Goal: Complete application form: Complete application form

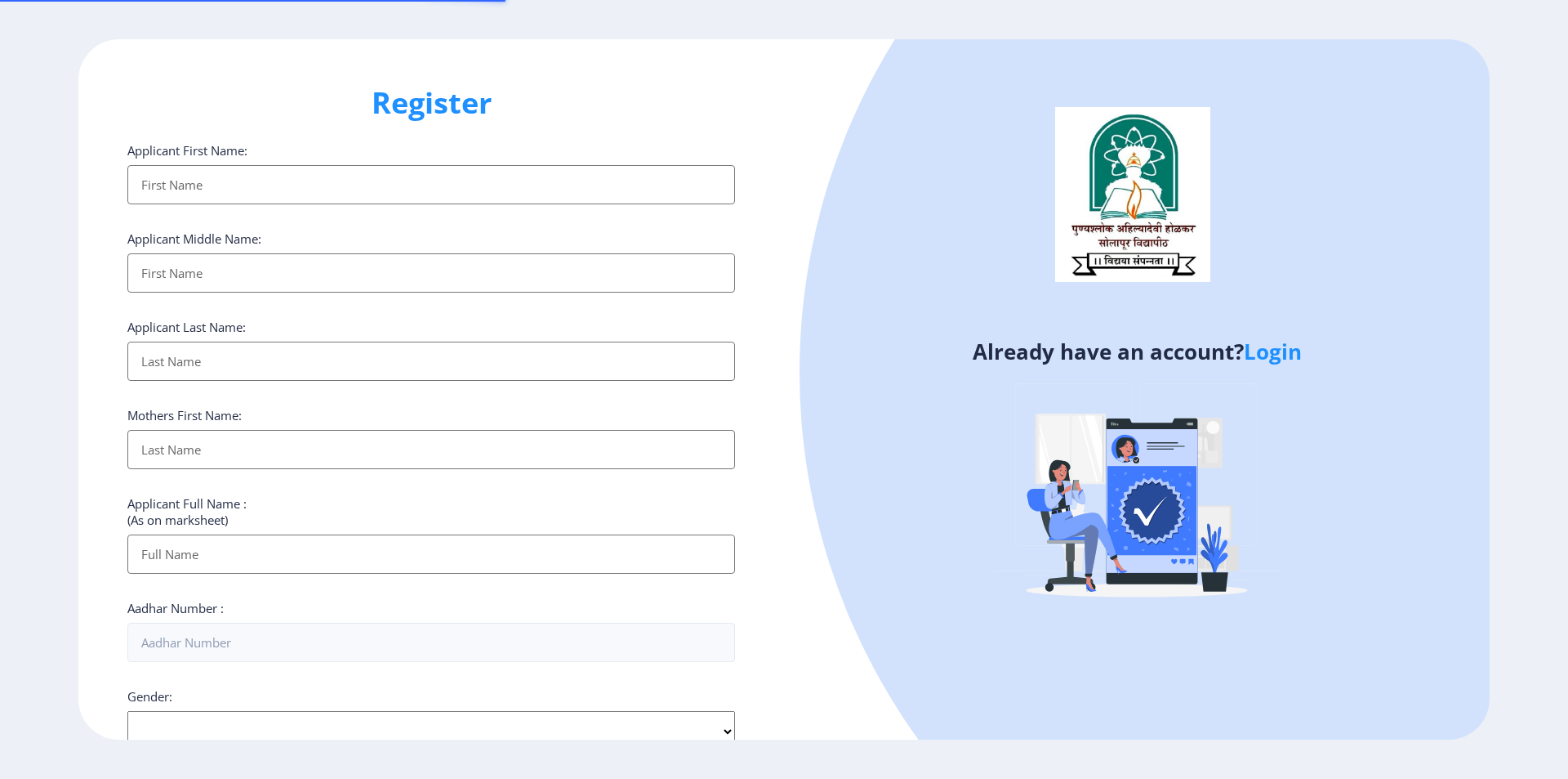
select select
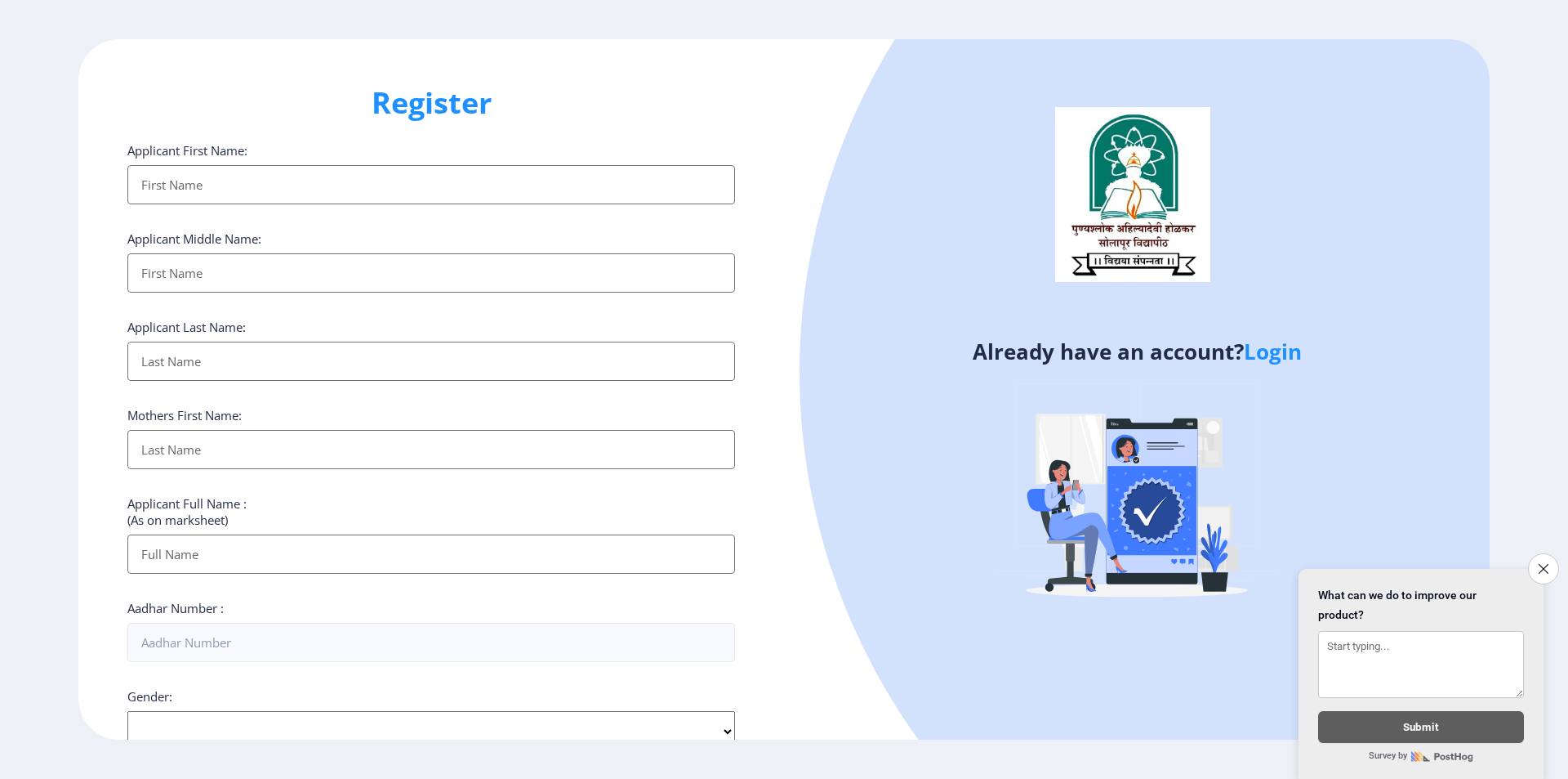
click at [284, 190] on input "Applicant First Name:" at bounding box center [431, 184] width 608 height 39
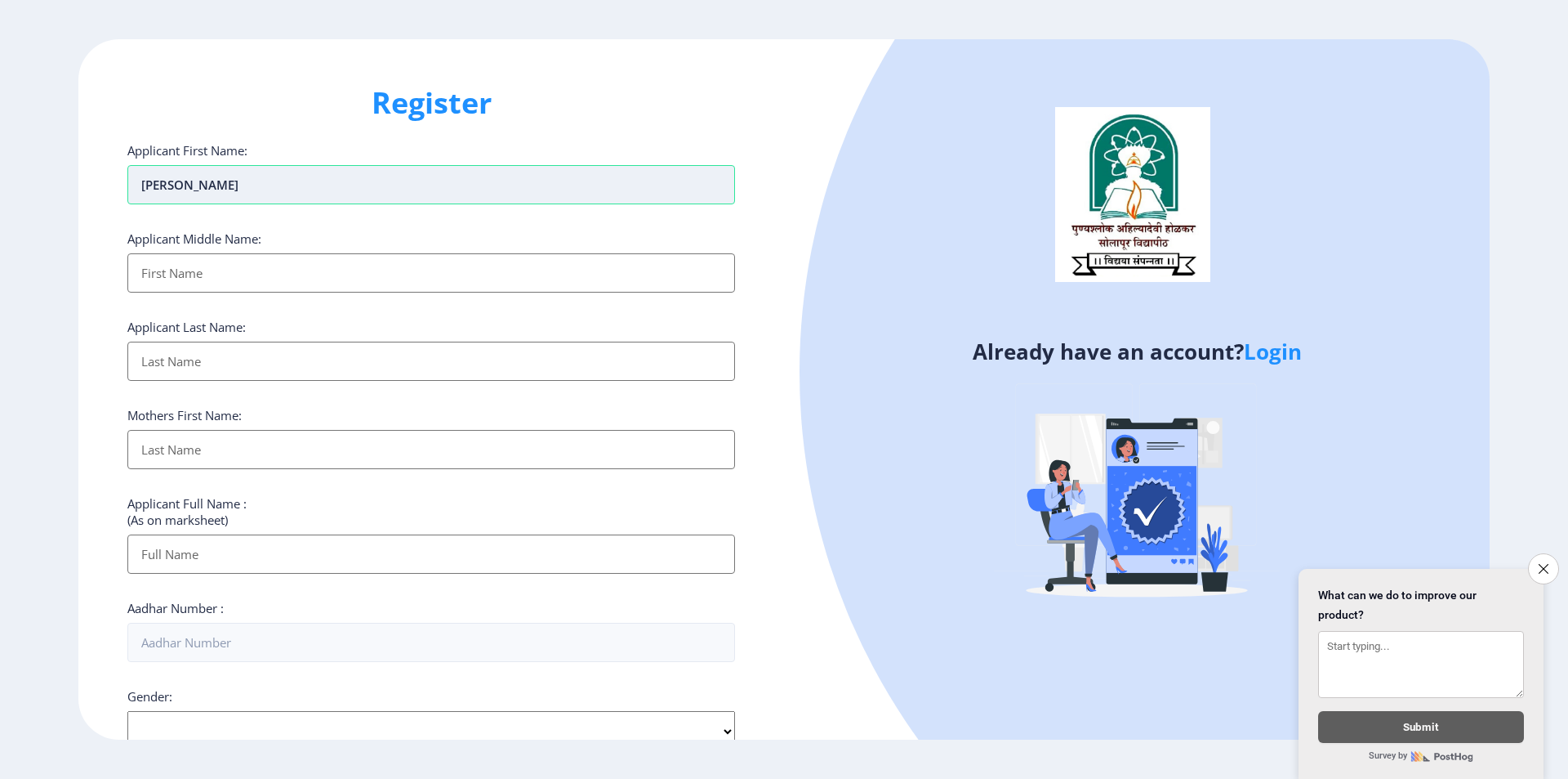
type input "[PERSON_NAME]"
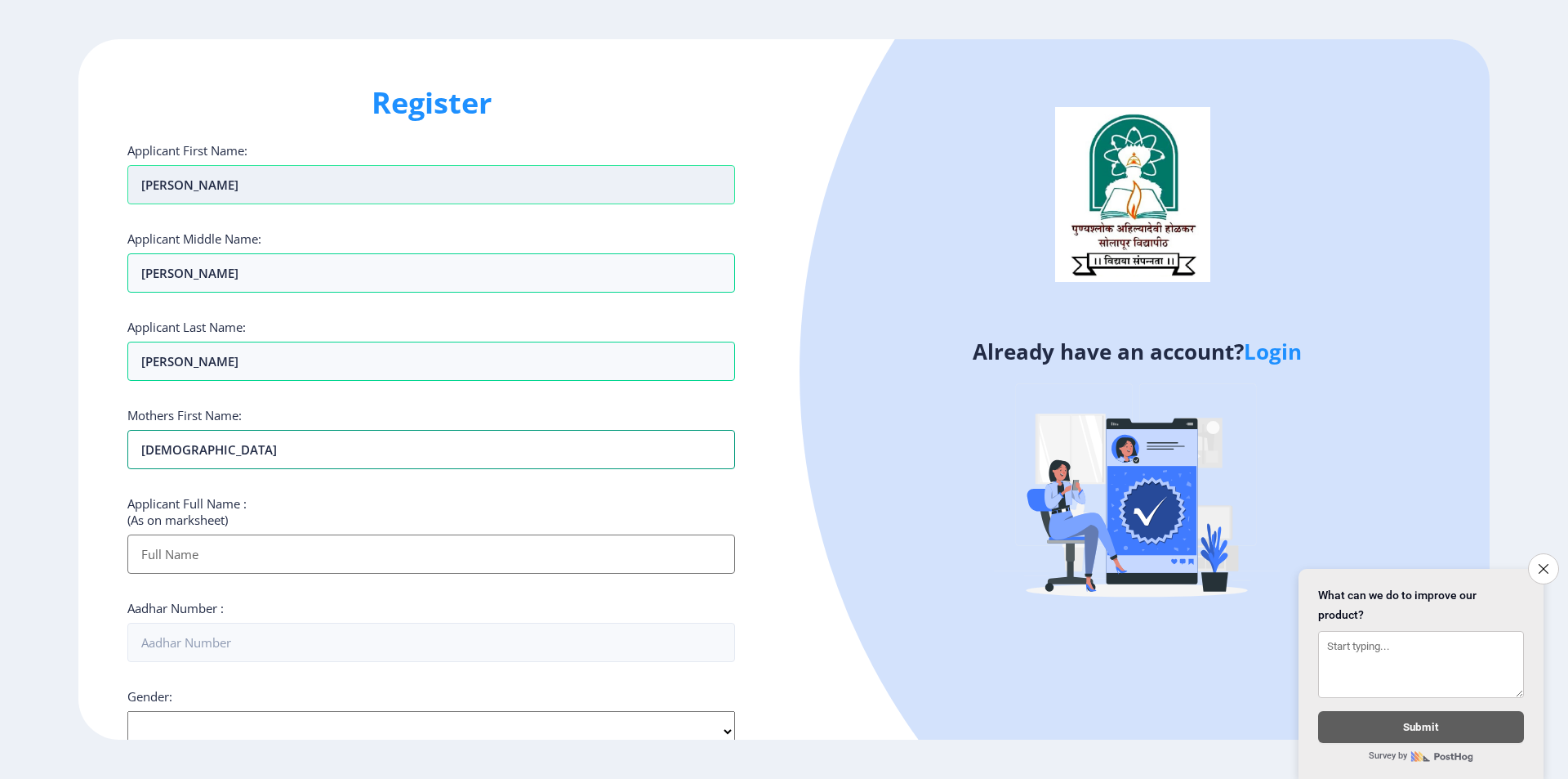
type input "[DEMOGRAPHIC_DATA]"
type input "[PERSON_NAME] [PERSON_NAME]"
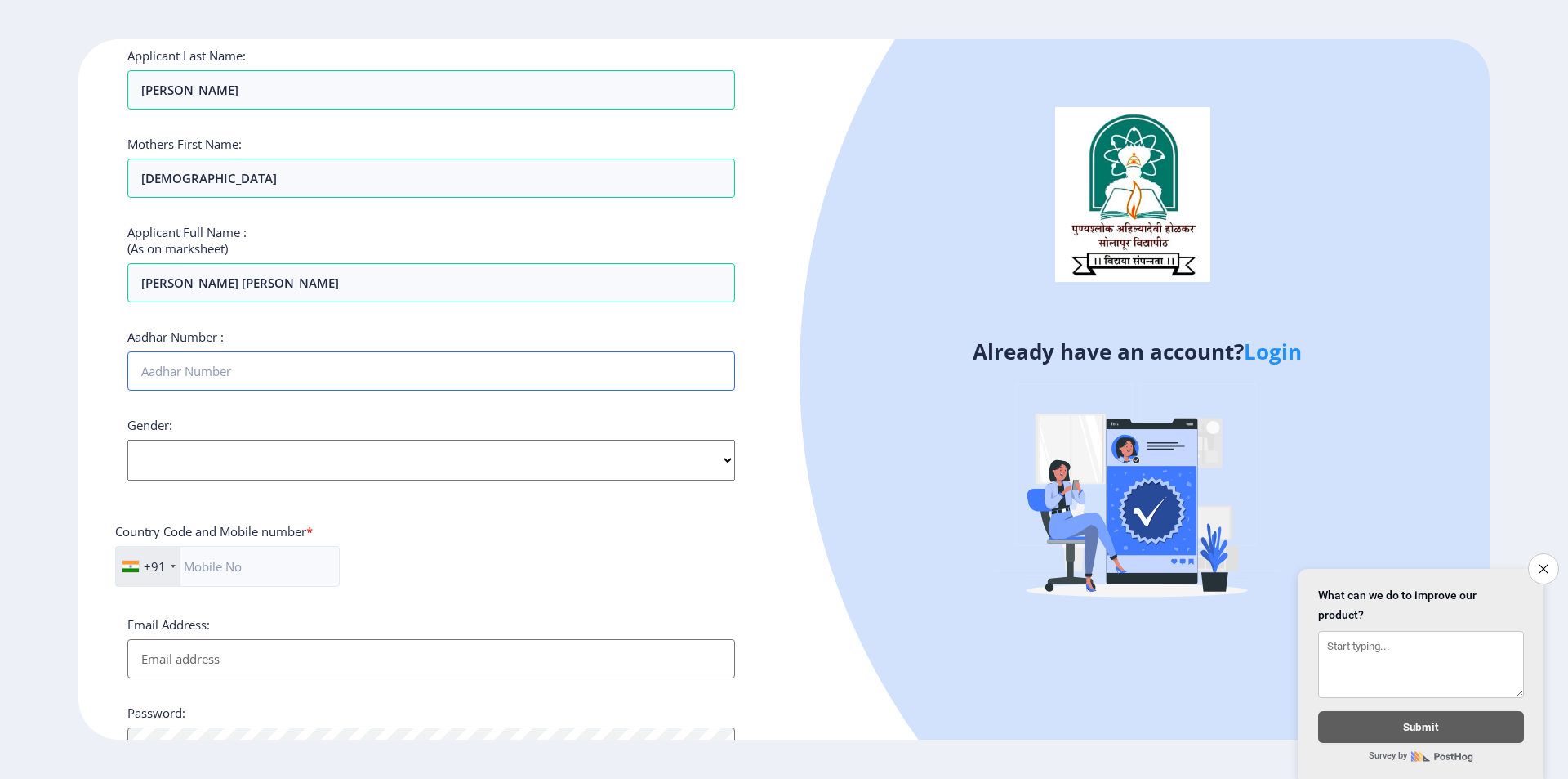
scroll to position [327, 0]
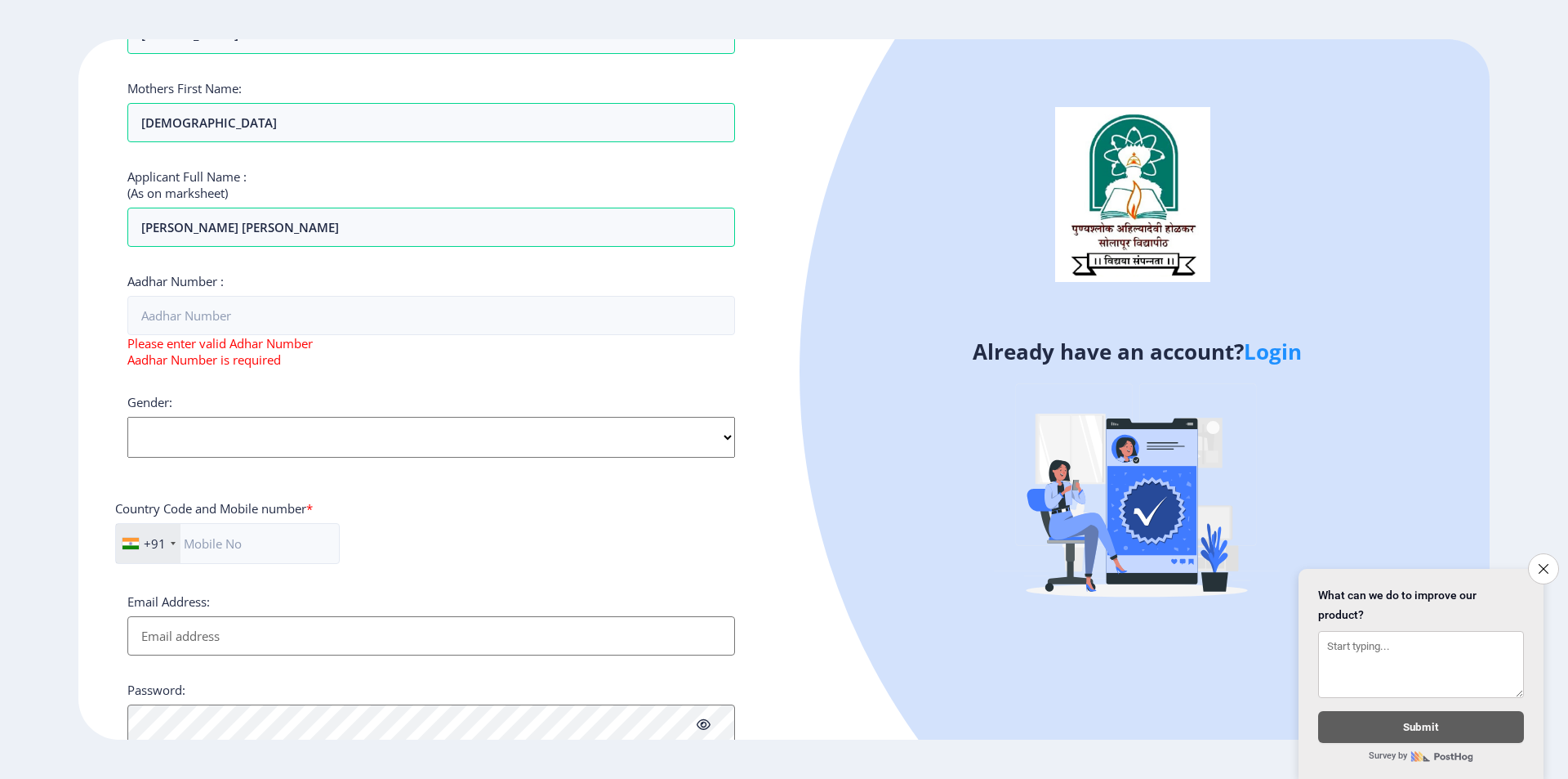
click at [256, 415] on div "Gender: Select Gender [DEMOGRAPHIC_DATA] [DEMOGRAPHIC_DATA] Other" at bounding box center [431, 426] width 608 height 64
select select "[DEMOGRAPHIC_DATA]"
click at [127, 417] on select "Select Gender [DEMOGRAPHIC_DATA] [DEMOGRAPHIC_DATA] Other" at bounding box center [431, 437] width 608 height 41
click at [251, 540] on input "text" at bounding box center [227, 543] width 225 height 41
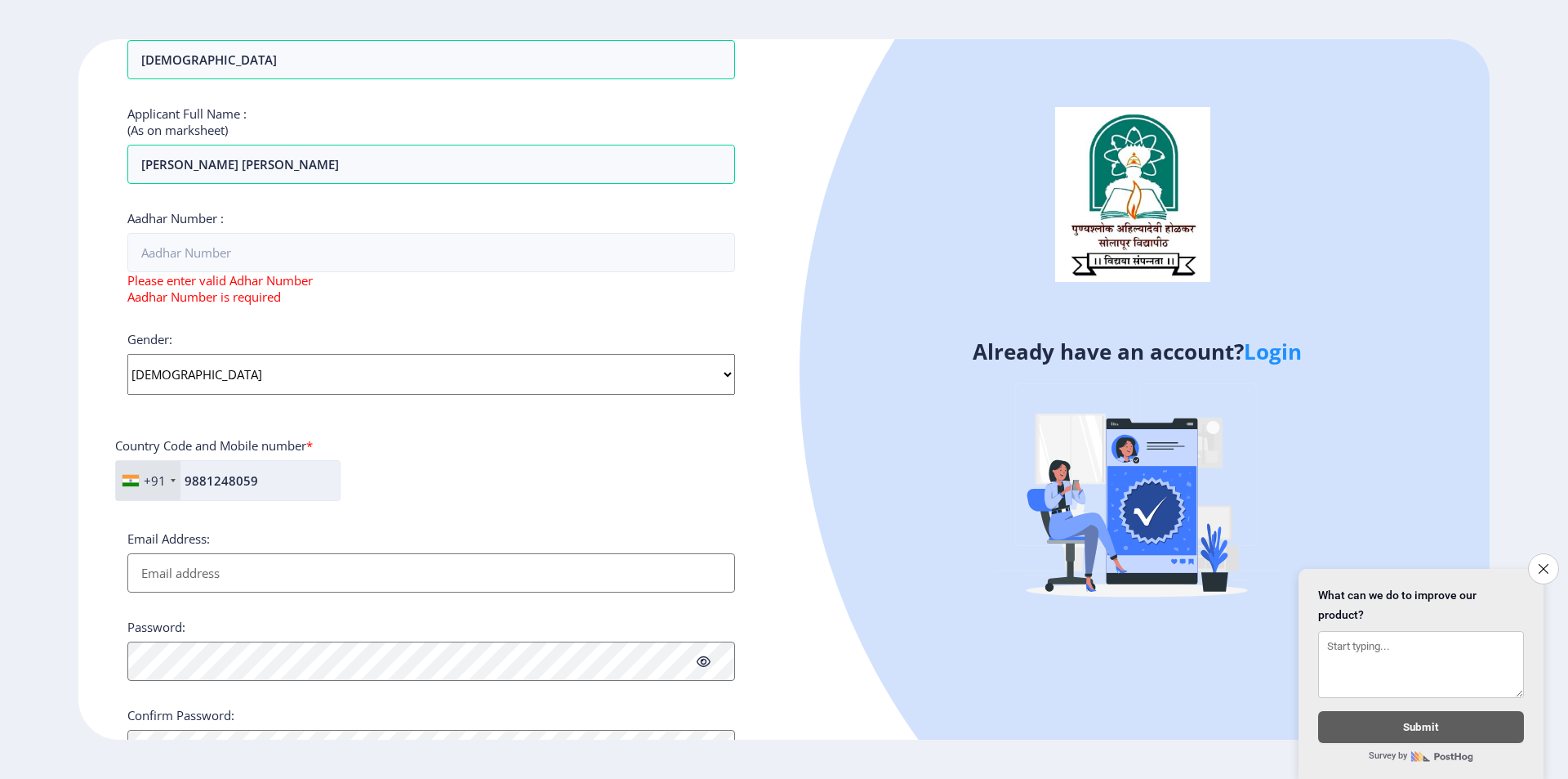
scroll to position [469, 0]
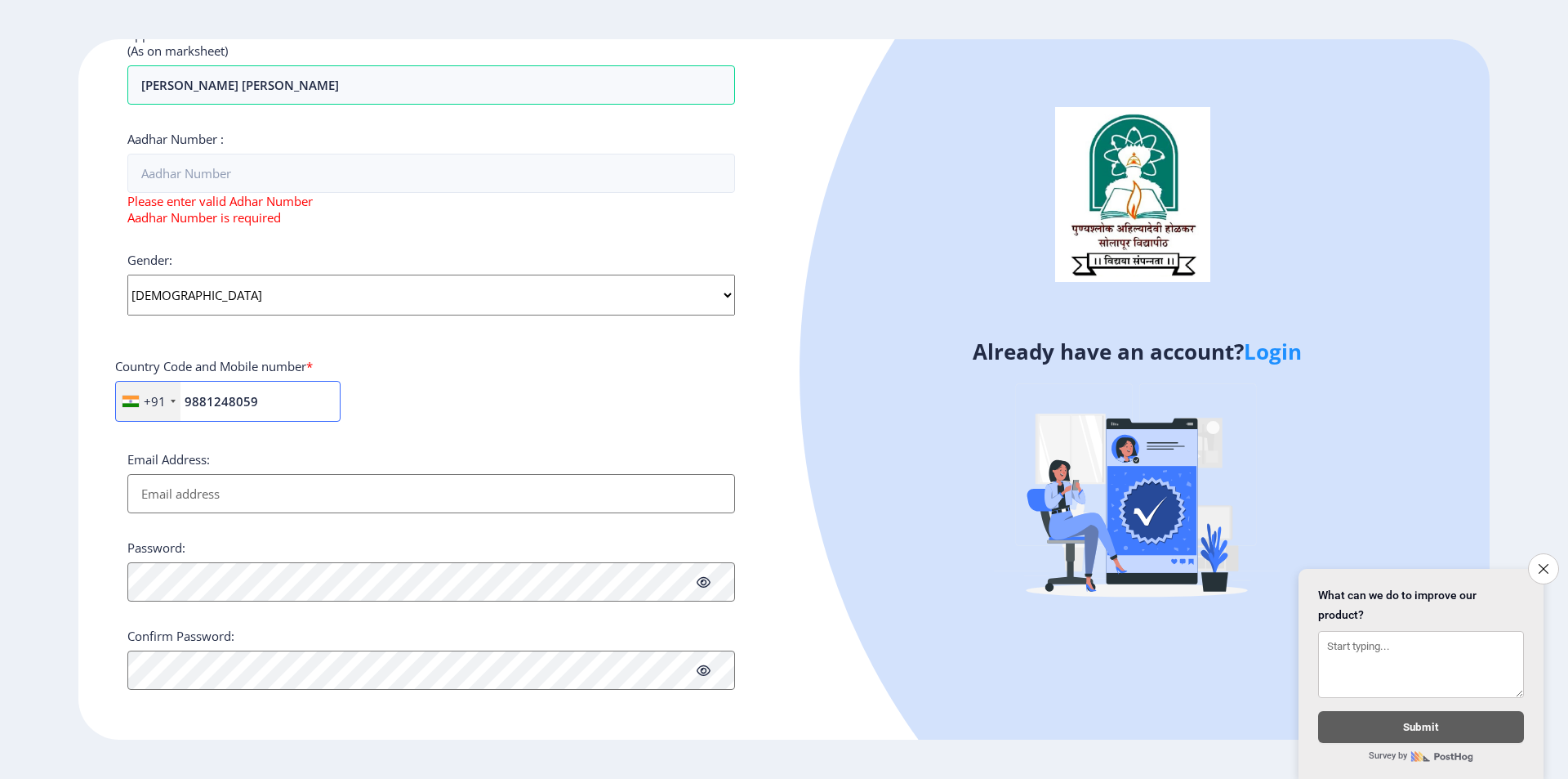
type input "9881248059"
click at [1538, 564] on icon "Close survey" at bounding box center [1543, 569] width 11 height 11
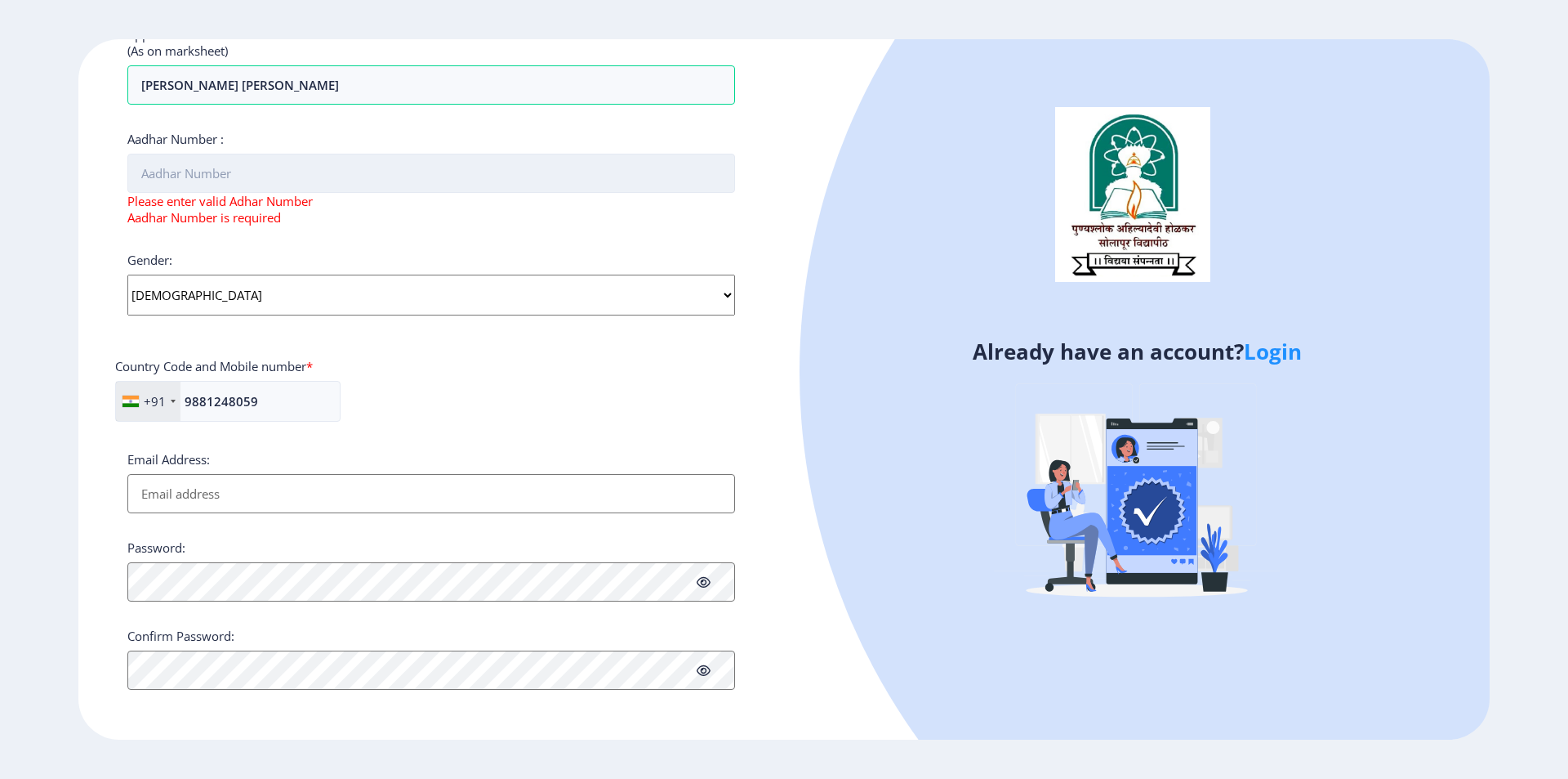
click at [250, 188] on input "Aadhar Number :" at bounding box center [431, 173] width 608 height 39
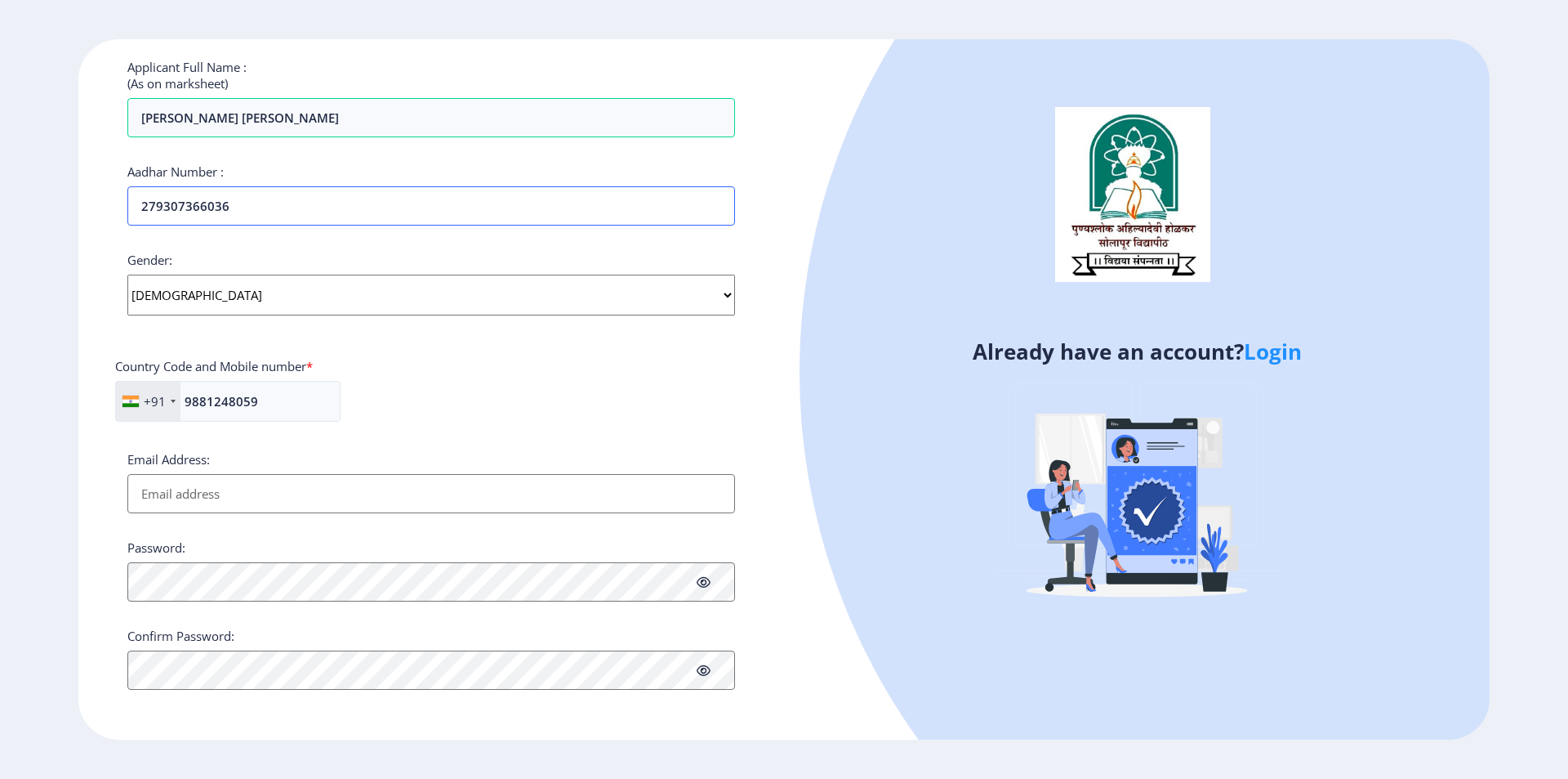
type input "279307366036"
click at [221, 490] on input "Email Address:" at bounding box center [431, 493] width 608 height 39
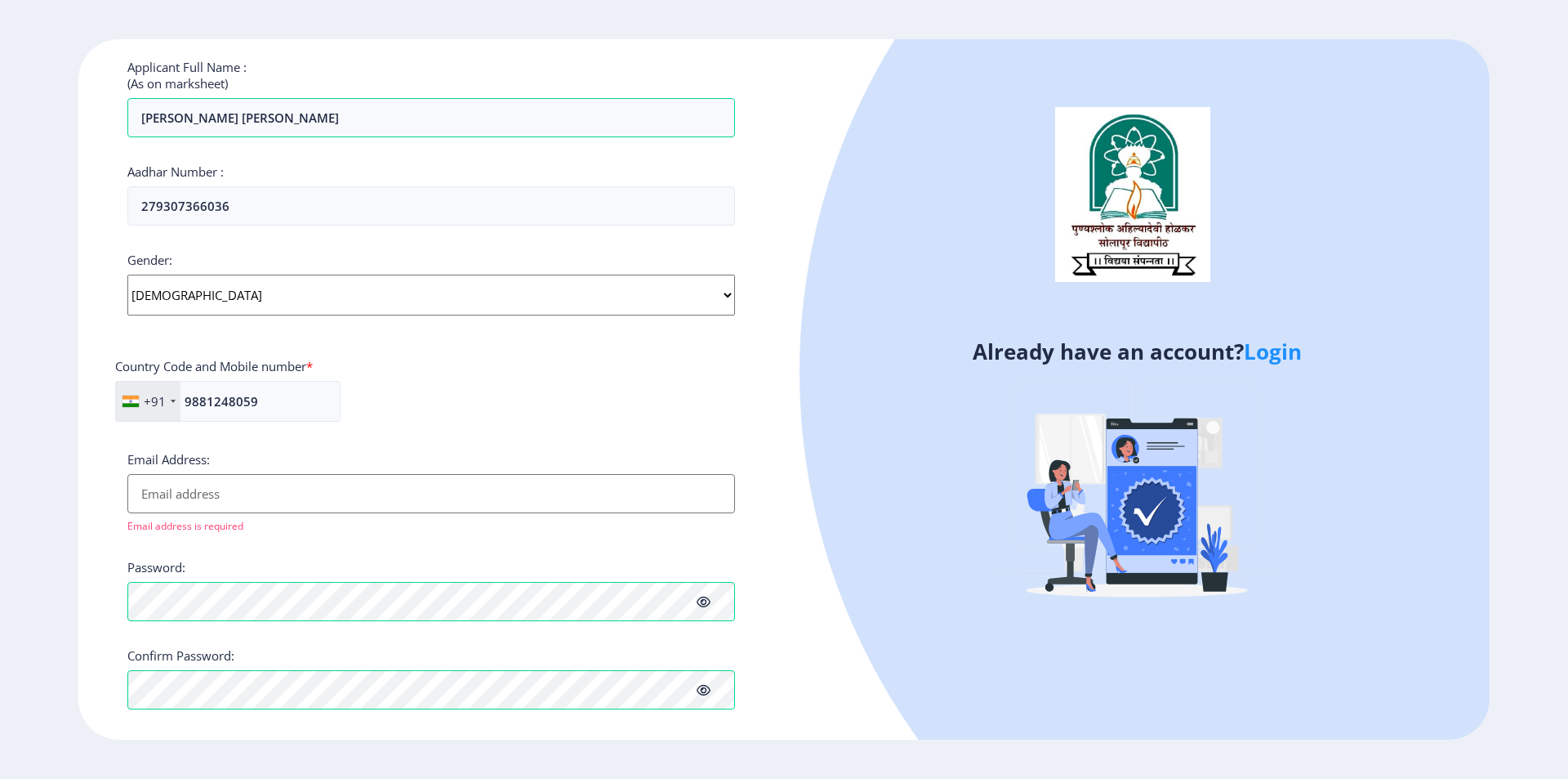
click at [705, 605] on icon at bounding box center [703, 602] width 14 height 12
click at [191, 491] on input "Email Address:" at bounding box center [431, 493] width 608 height 39
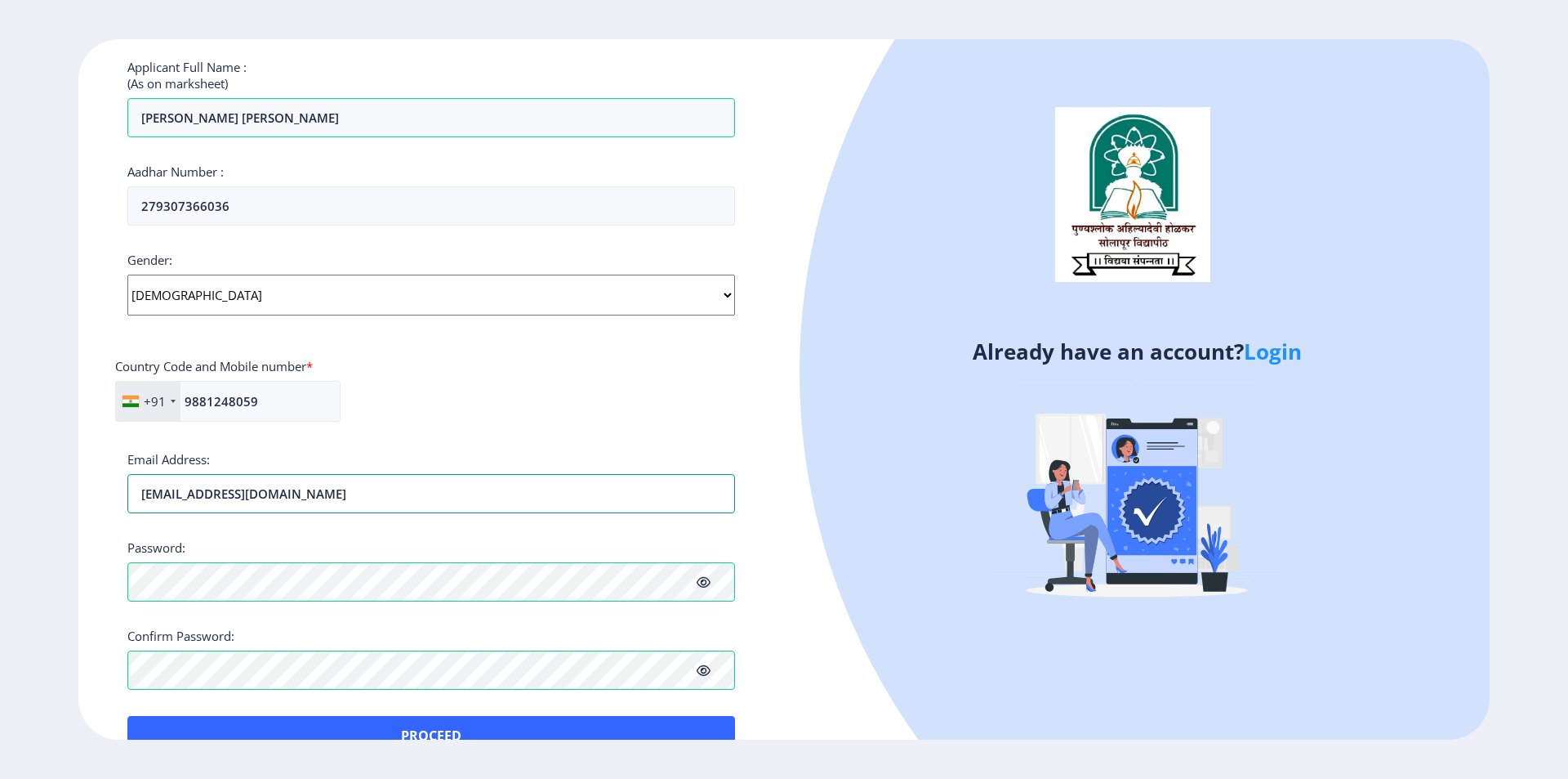
scroll to position [476, 0]
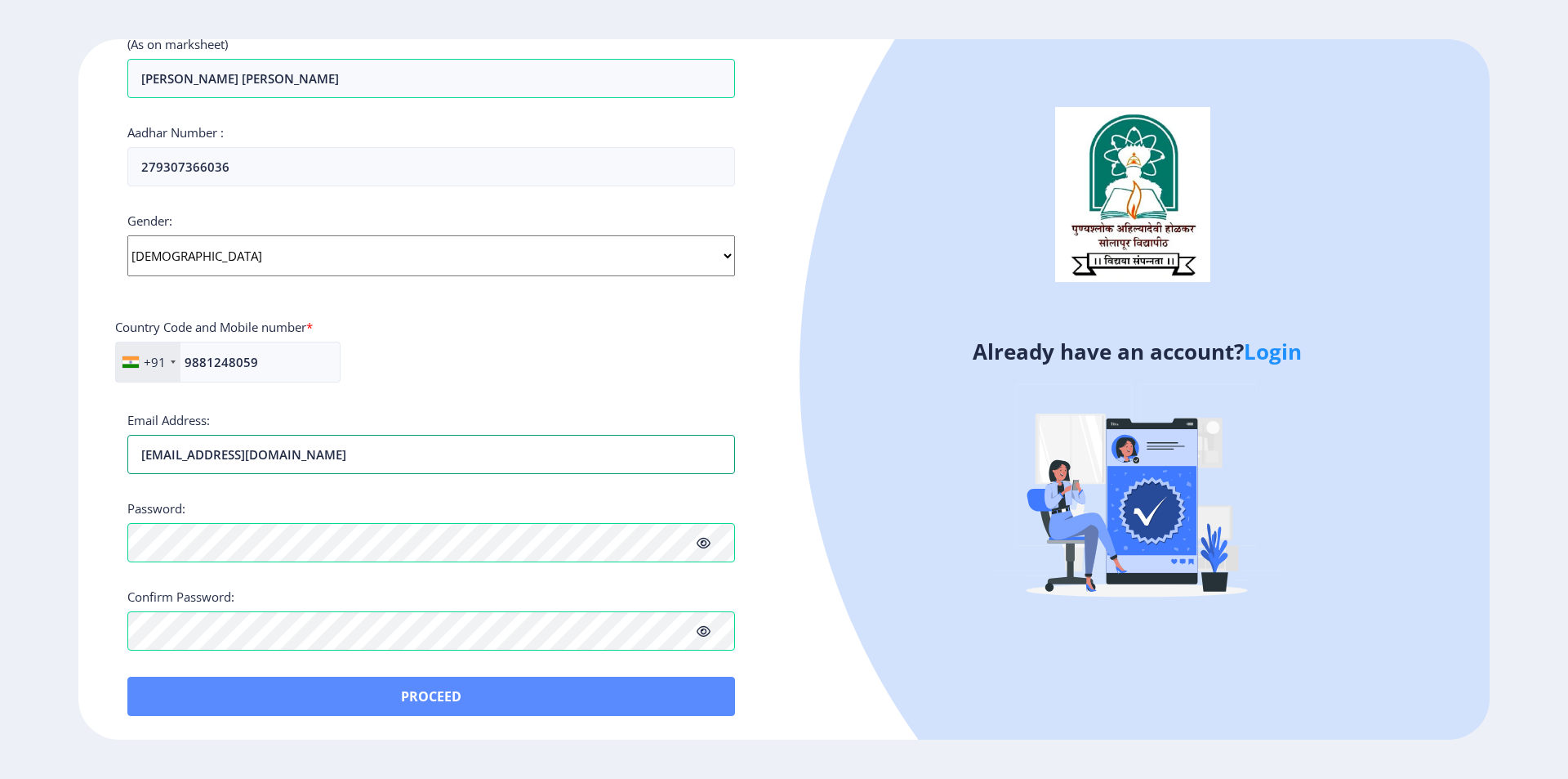
type input "[EMAIL_ADDRESS][DOMAIN_NAME]"
click at [440, 697] on button "Proceed" at bounding box center [431, 695] width 608 height 39
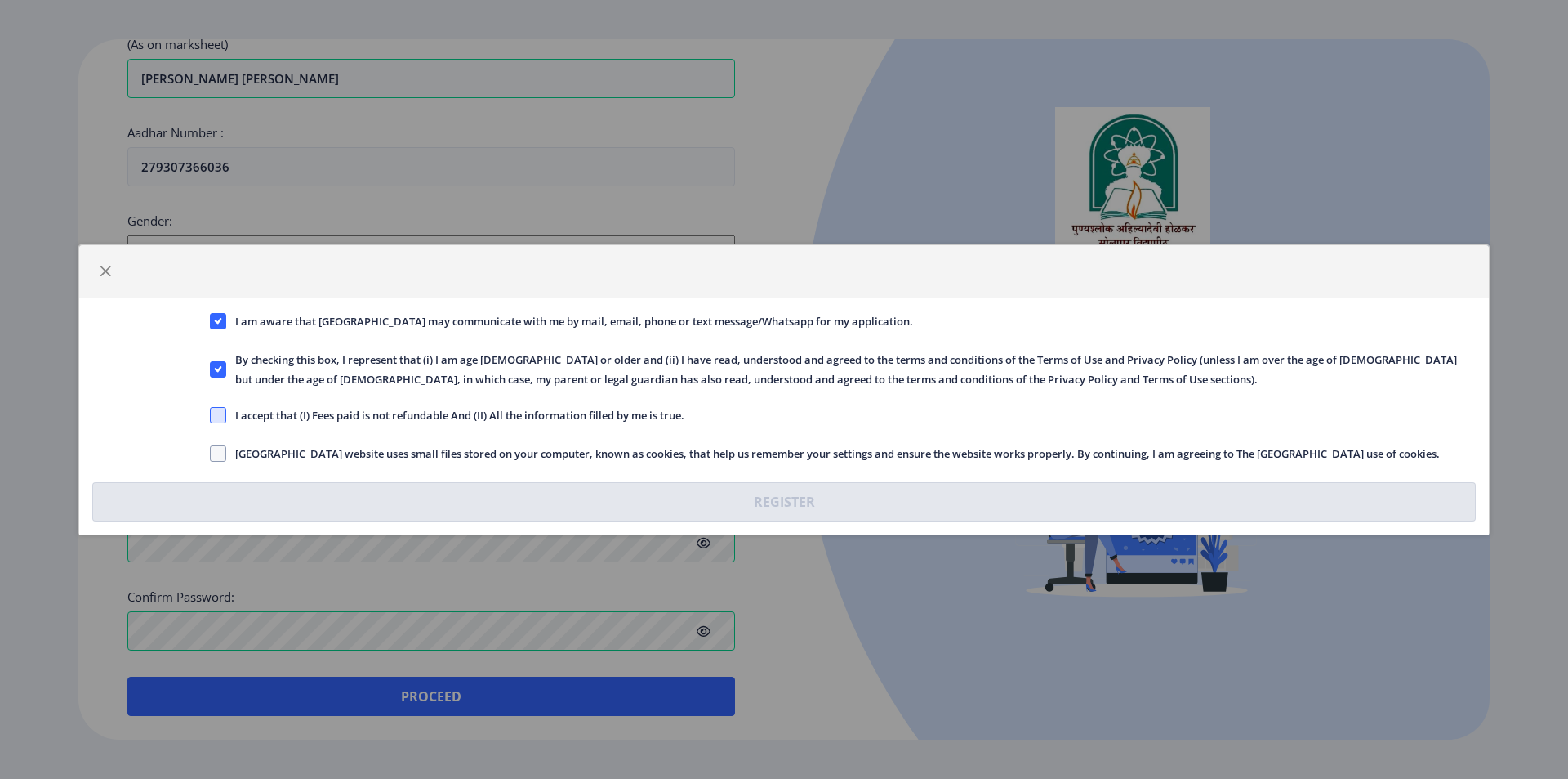
click at [213, 415] on span at bounding box center [218, 415] width 16 height 16
click at [211, 415] on input "I accept that (I) Fees paid is not refundable And (II) All the information fill…" at bounding box center [210, 414] width 1 height 1
checkbox input "true"
click at [221, 455] on span at bounding box center [218, 453] width 16 height 16
click at [211, 453] on input "[GEOGRAPHIC_DATA] website uses small files stored on your computer, known as co…" at bounding box center [210, 452] width 1 height 1
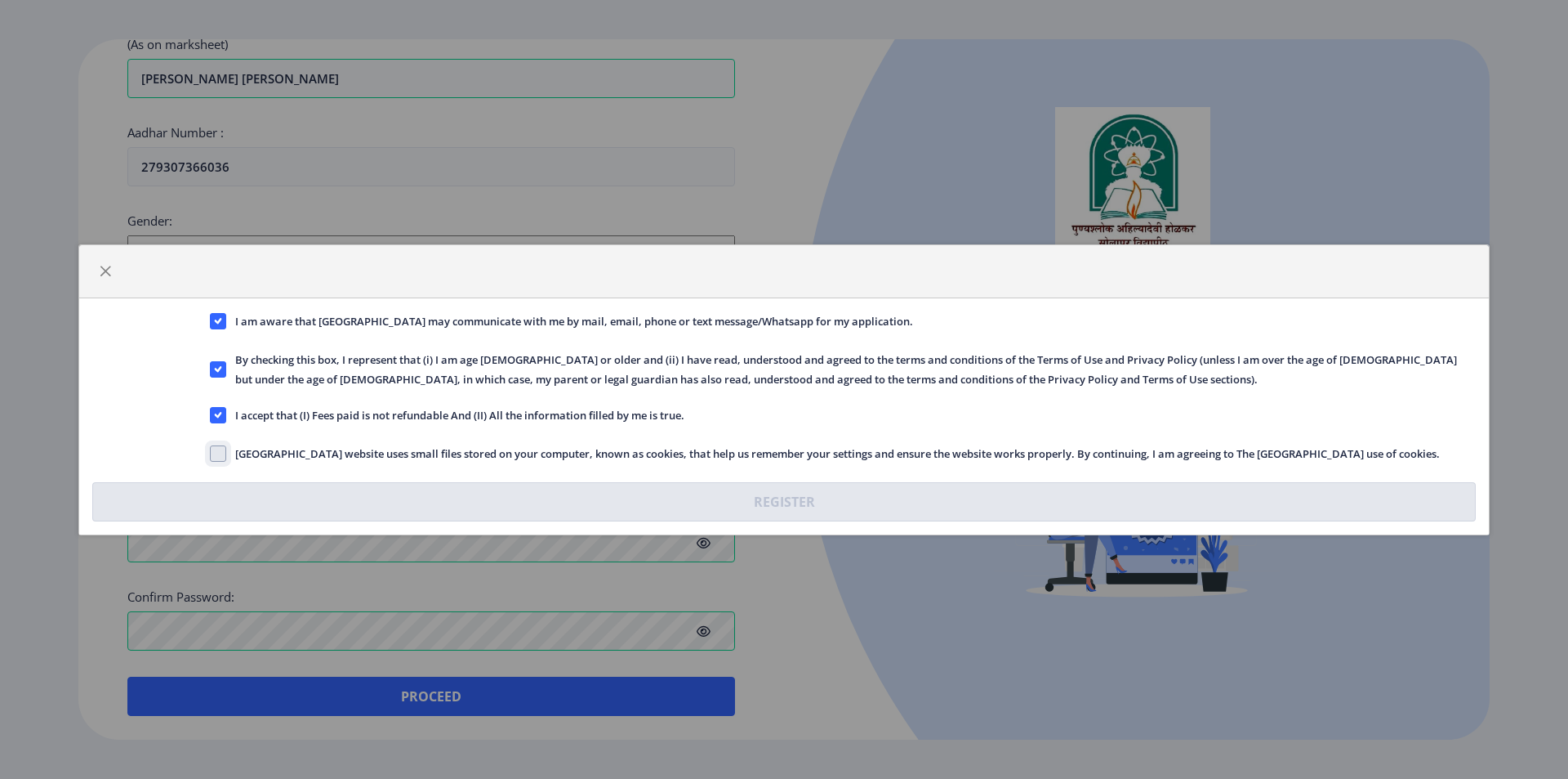
checkbox input "true"
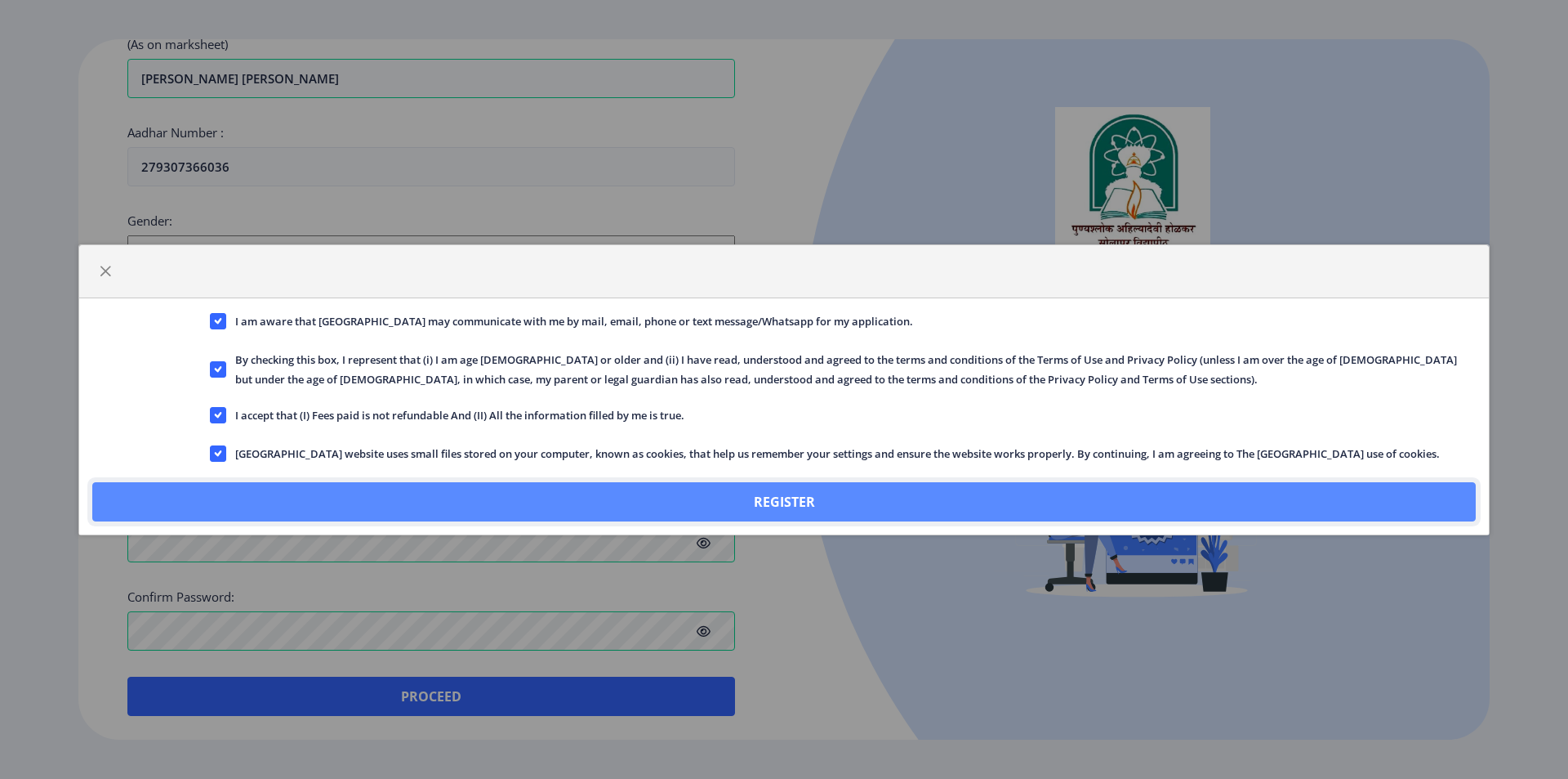
click at [784, 501] on button "Register" at bounding box center [783, 501] width 1383 height 39
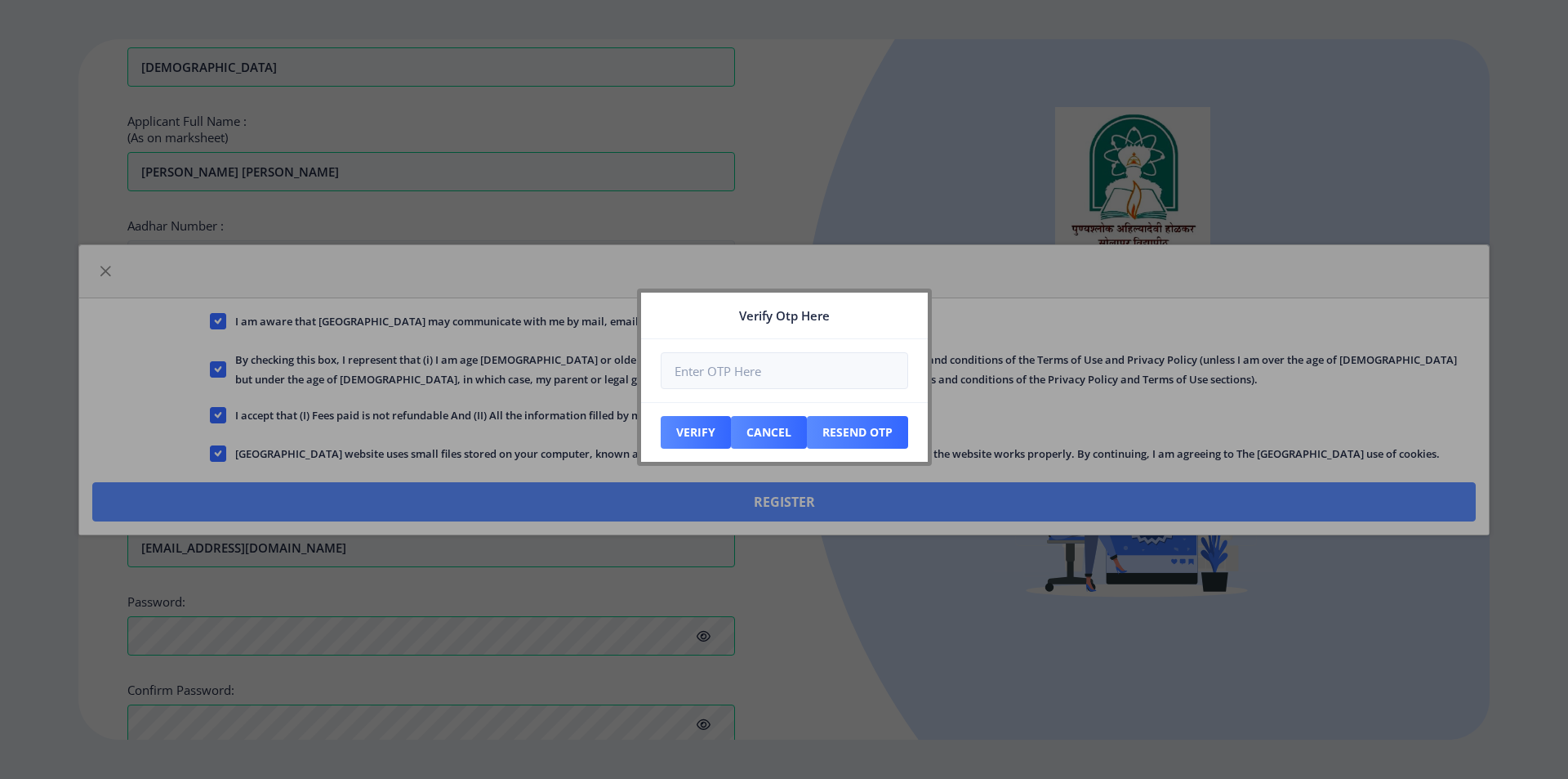
scroll to position [569, 0]
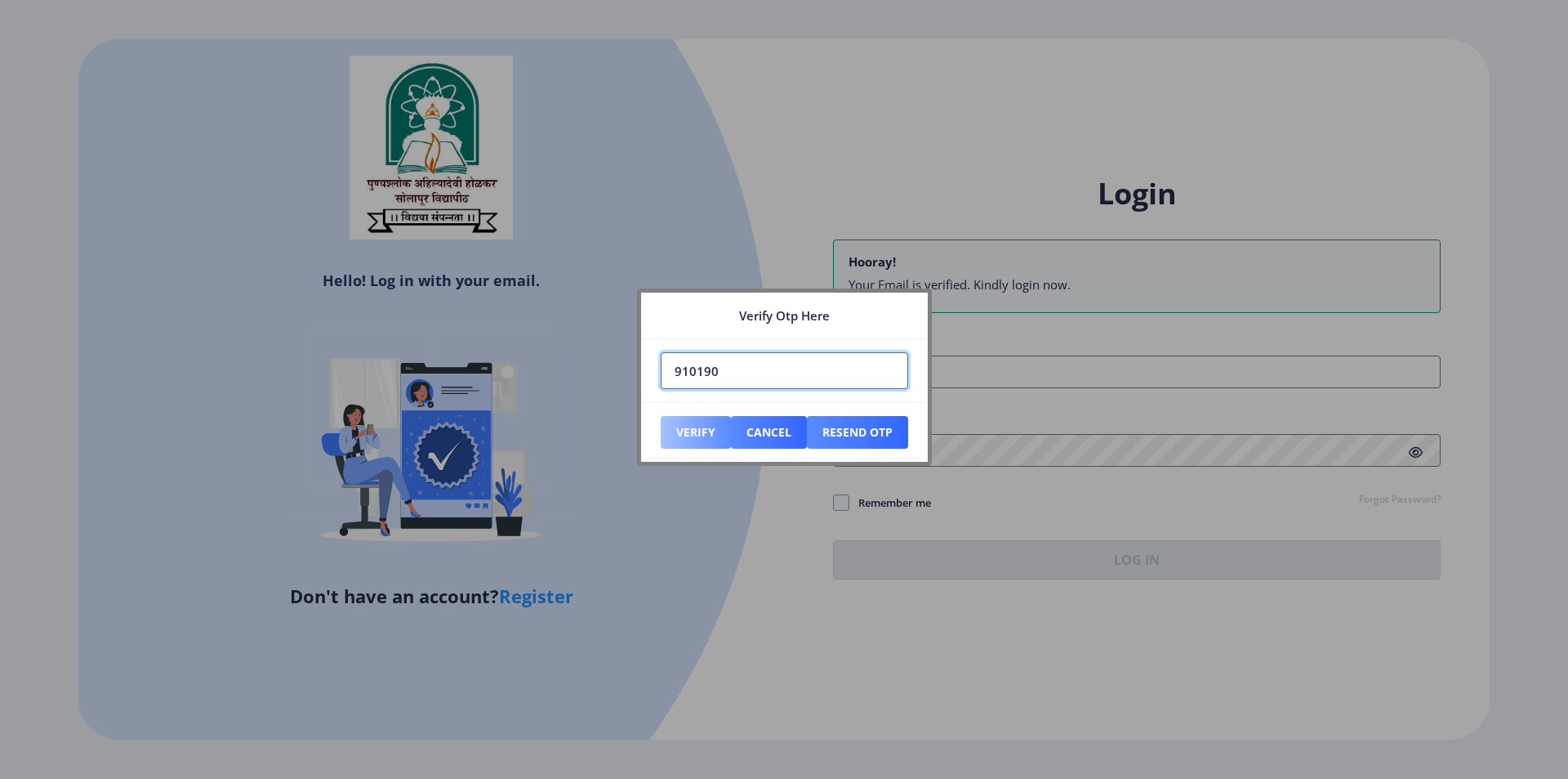
type input "910190"
click at [687, 420] on button "Verify" at bounding box center [695, 432] width 70 height 33
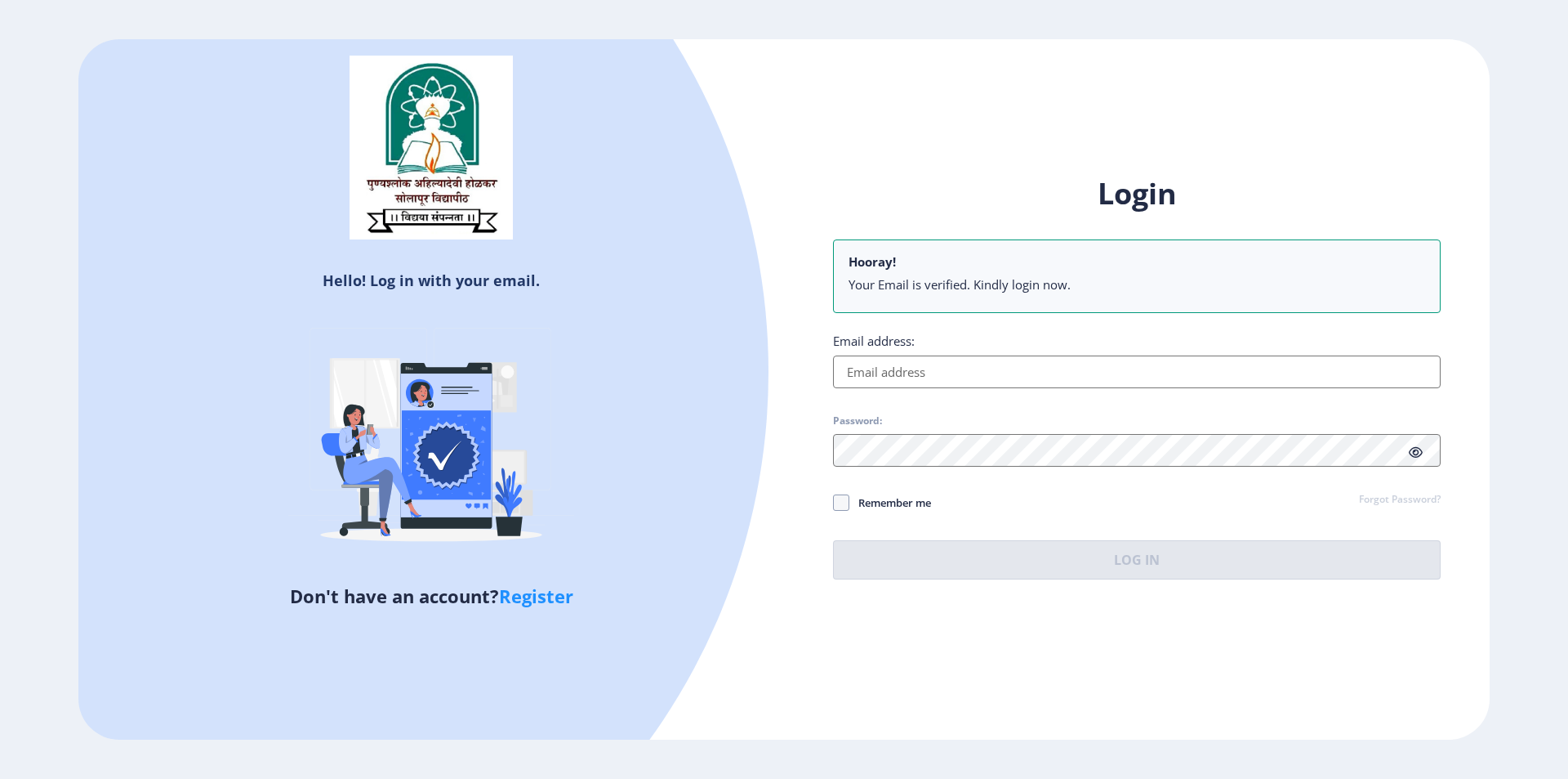
click at [939, 375] on input "Email address:" at bounding box center [1137, 372] width 608 height 33
type input "[EMAIL_ADDRESS][DOMAIN_NAME]"
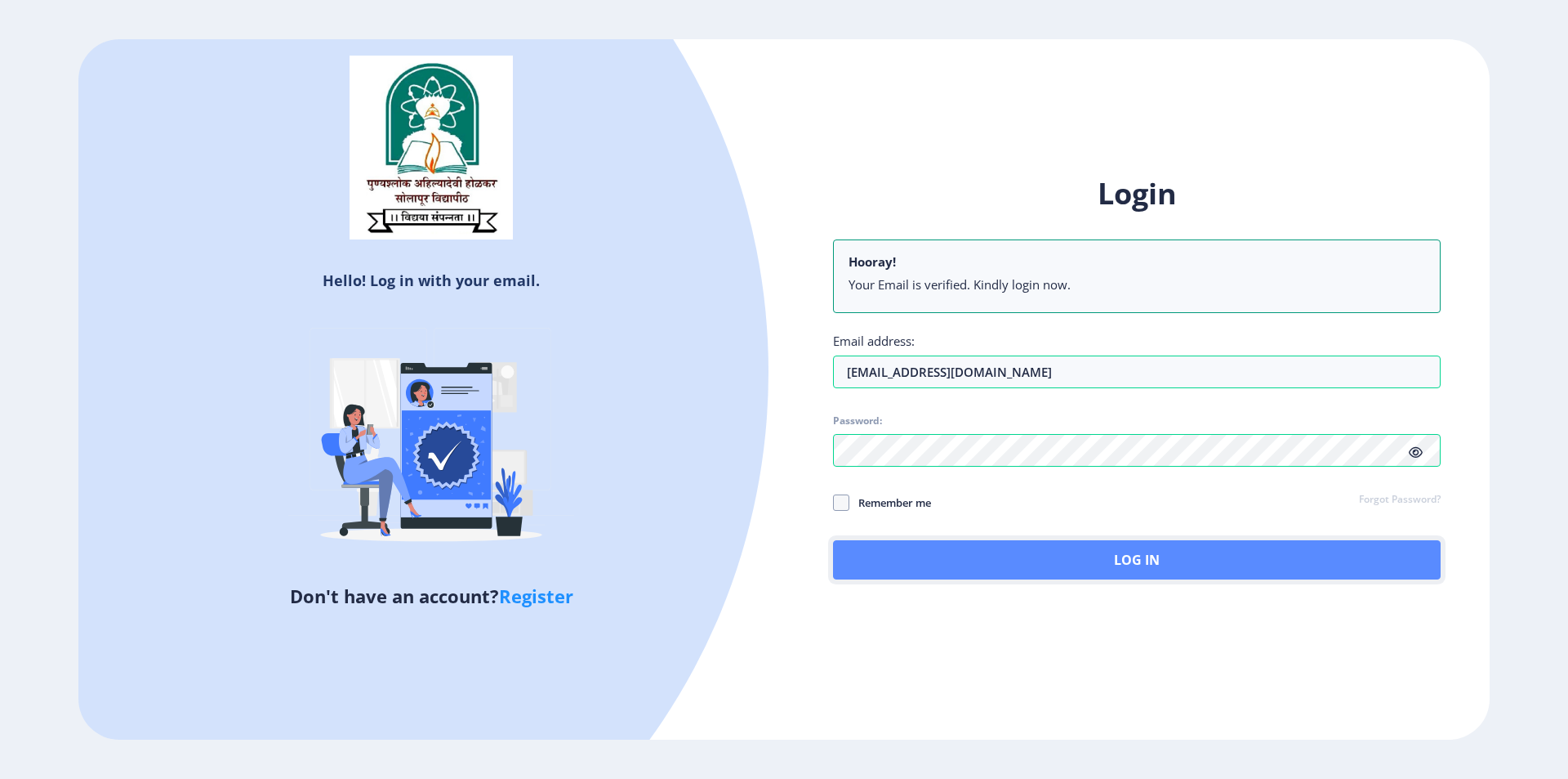
click at [1059, 549] on button "Log In" at bounding box center [1137, 560] width 608 height 39
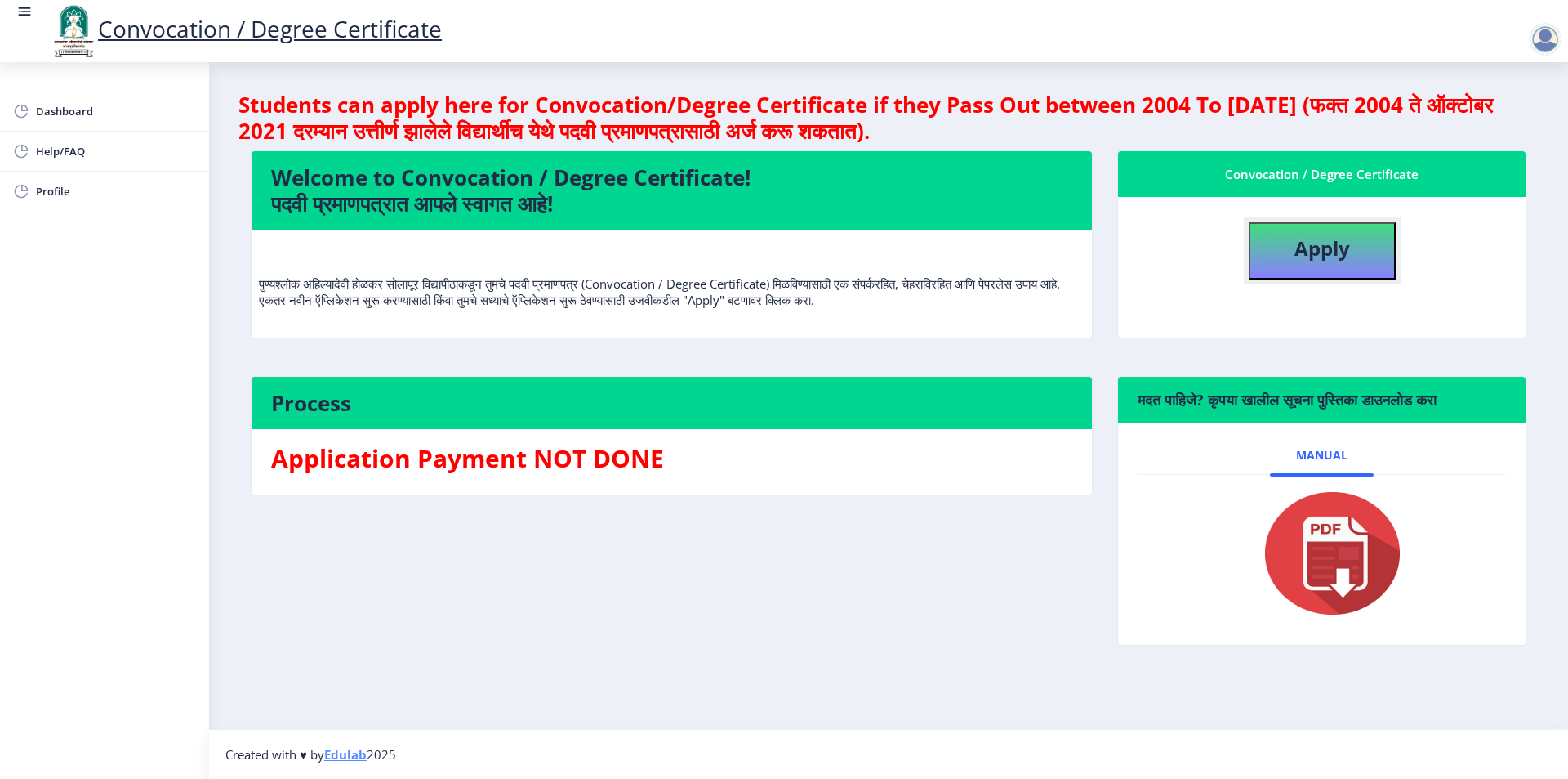
click at [1330, 261] on button "Apply" at bounding box center [1322, 250] width 147 height 57
select select
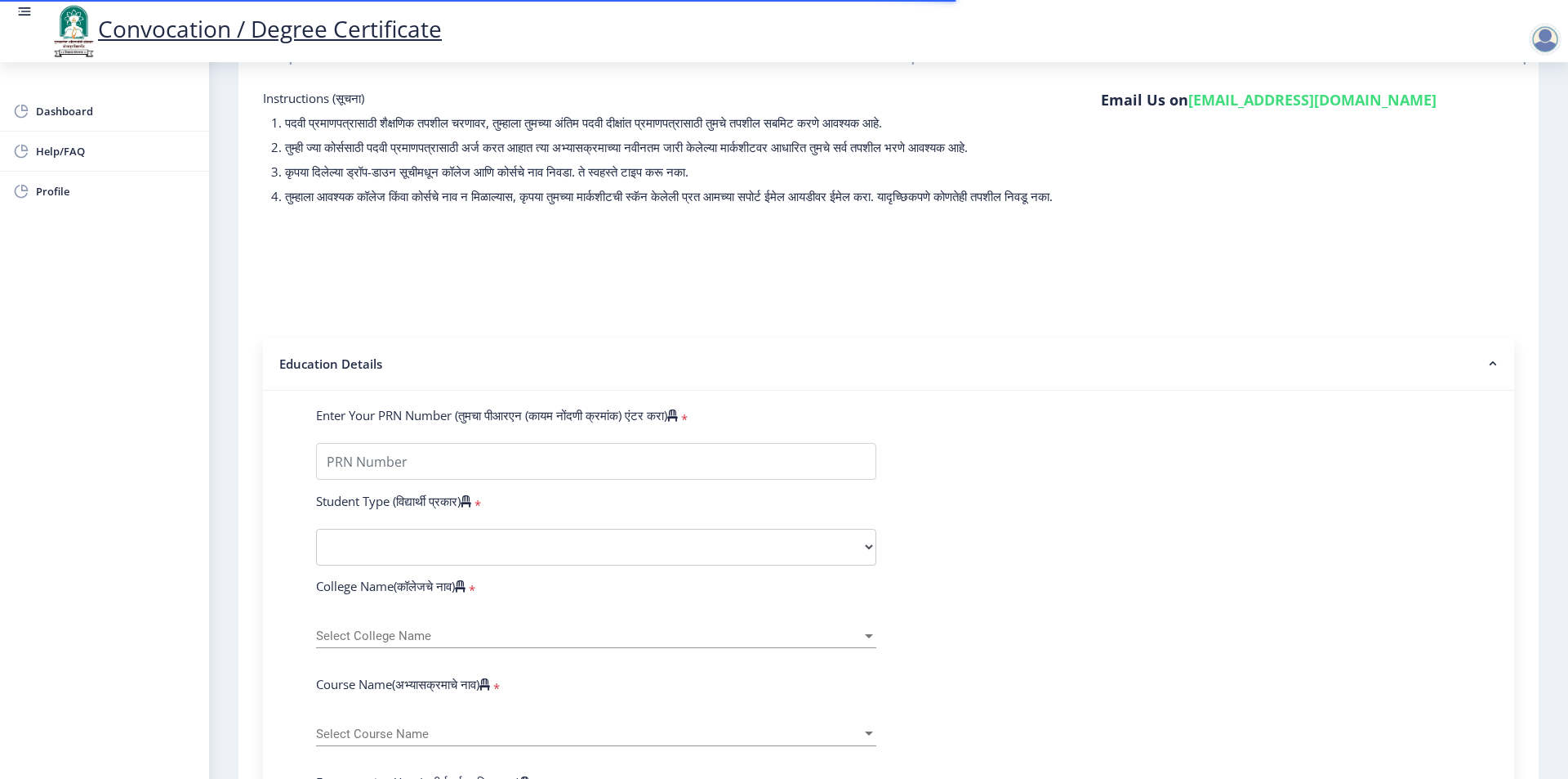
scroll to position [164, 0]
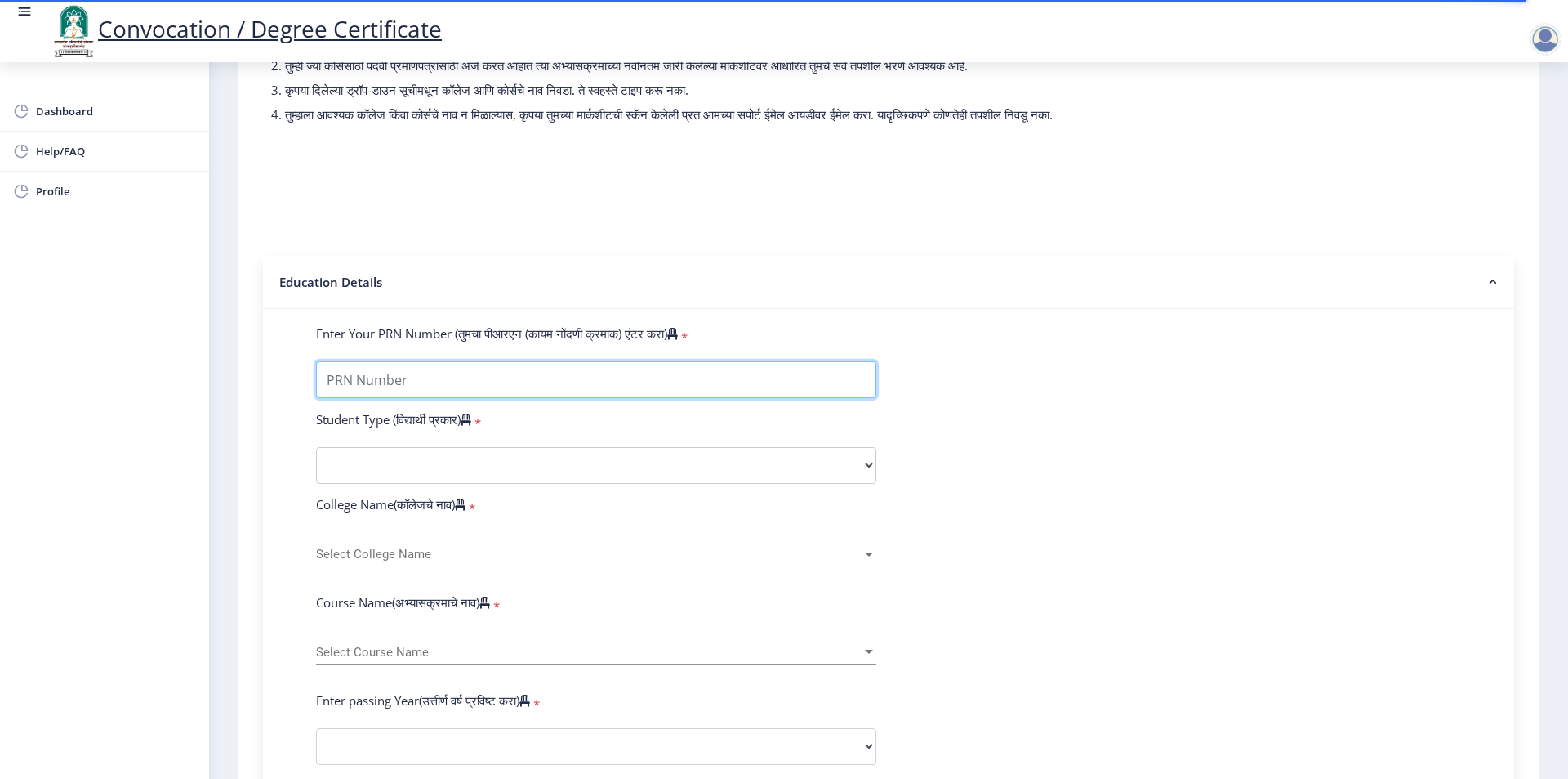
click at [469, 398] on input "Enter Your PRN Number (तुमचा पीआरएन (कायम नोंदणी क्रमांक) एंटर करा)" at bounding box center [596, 379] width 560 height 36
type input "2014032500046694"
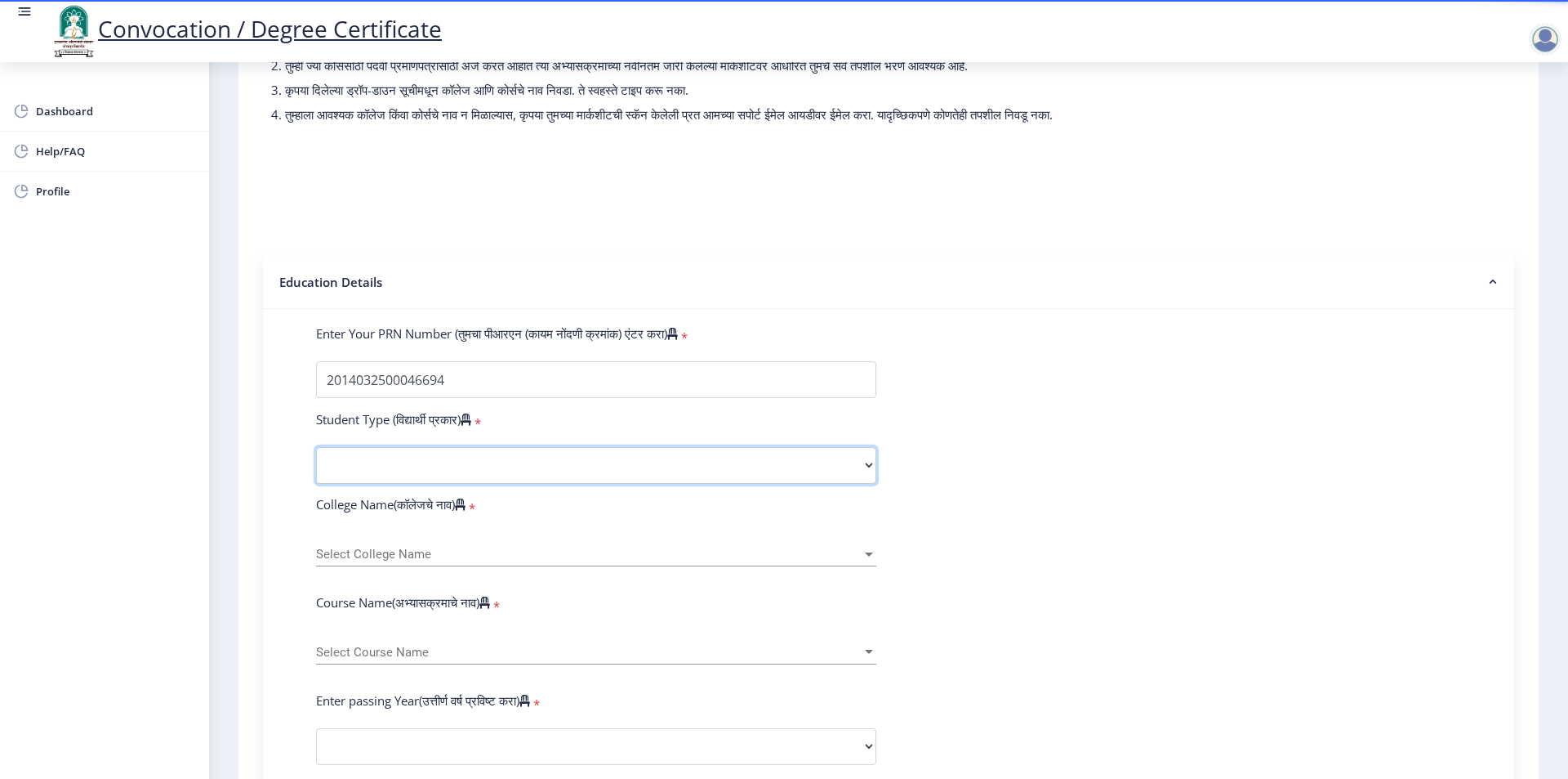
click at [759, 484] on select "Select Student Type Regular External" at bounding box center [596, 465] width 560 height 36
select select "Regular"
click at [316, 462] on select "Select Student Type Regular External" at bounding box center [596, 465] width 560 height 36
click at [573, 561] on span "Select College Name" at bounding box center [588, 554] width 546 height 14
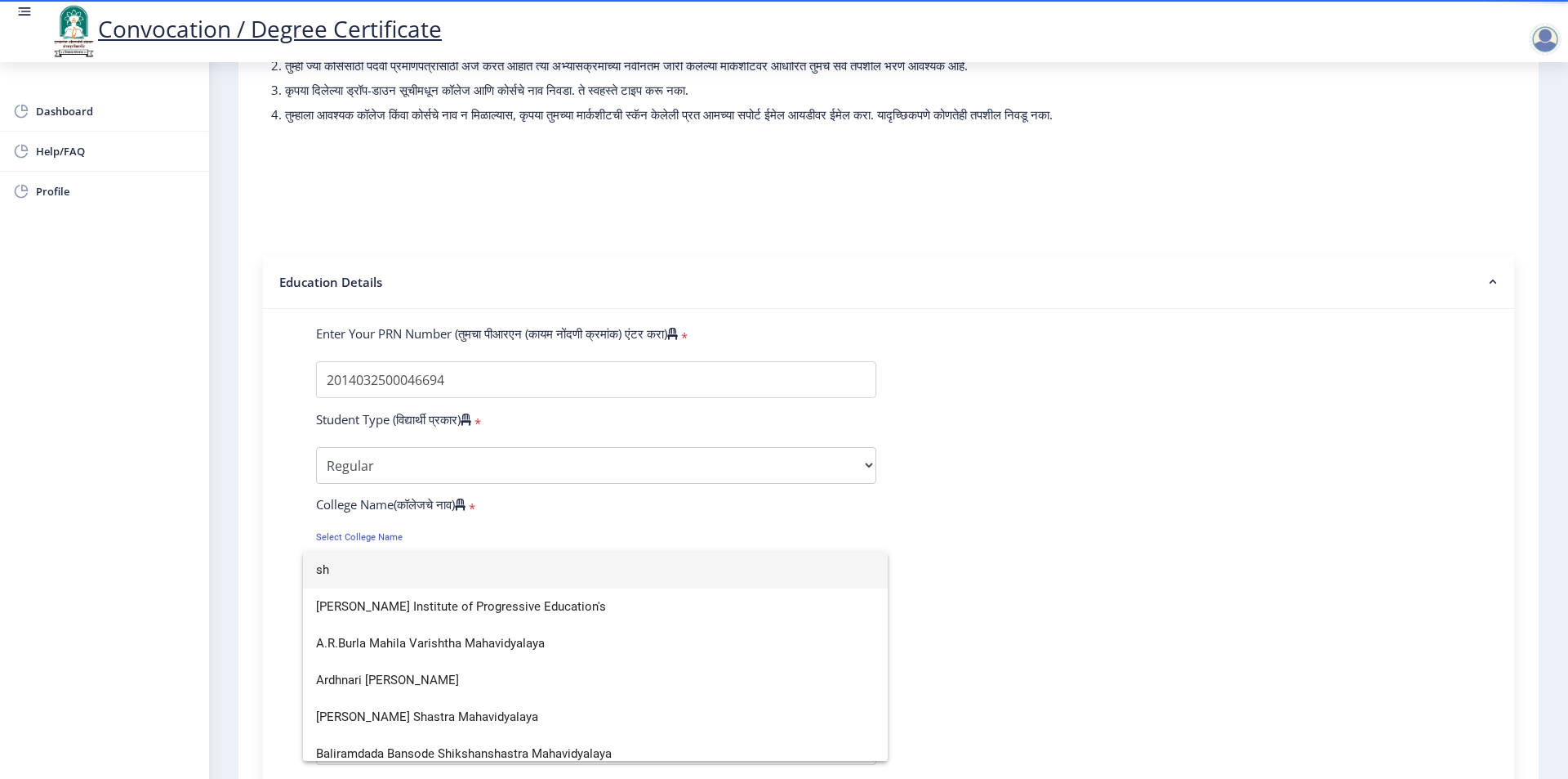
type input "s"
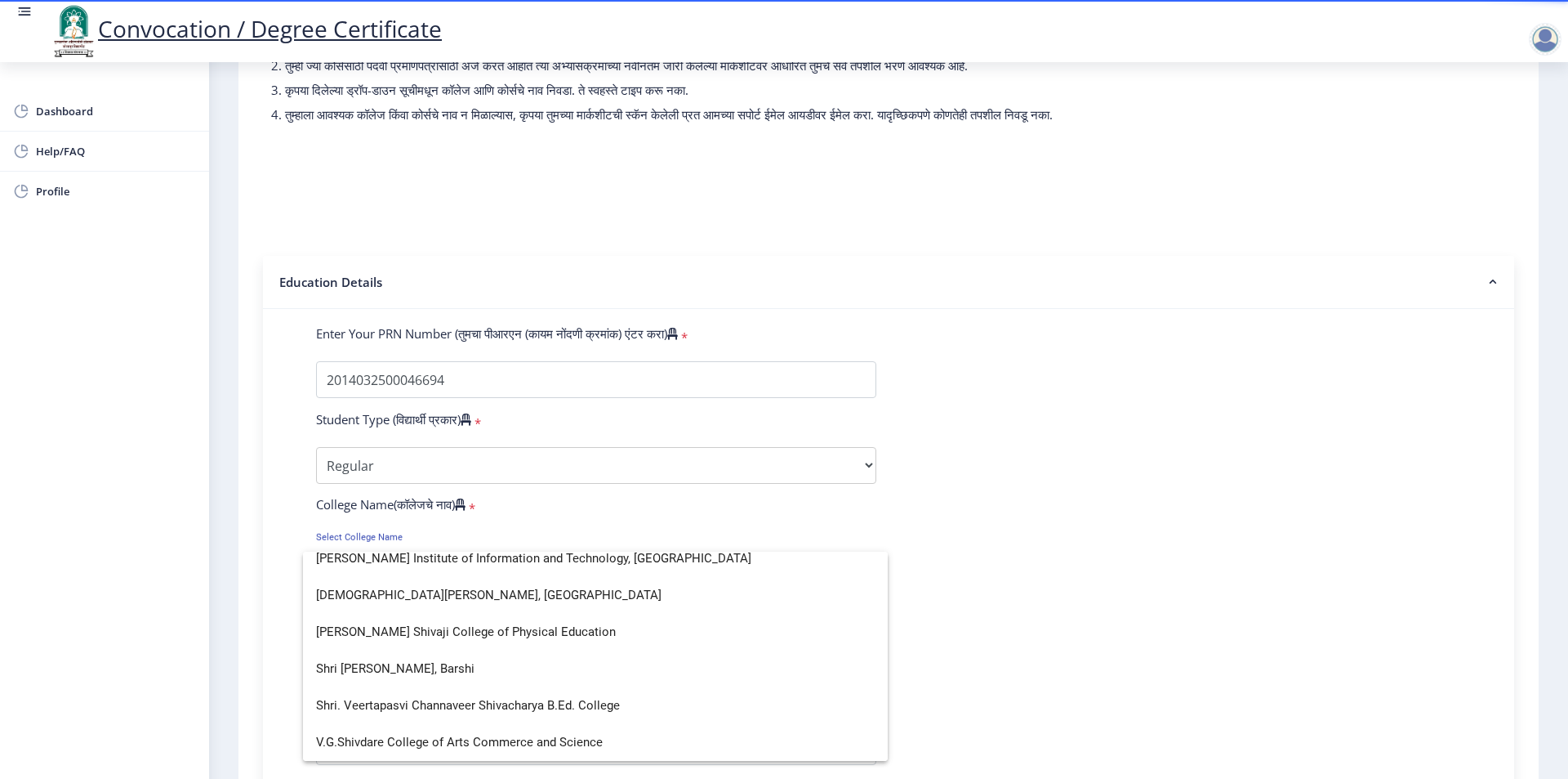
scroll to position [0, 0]
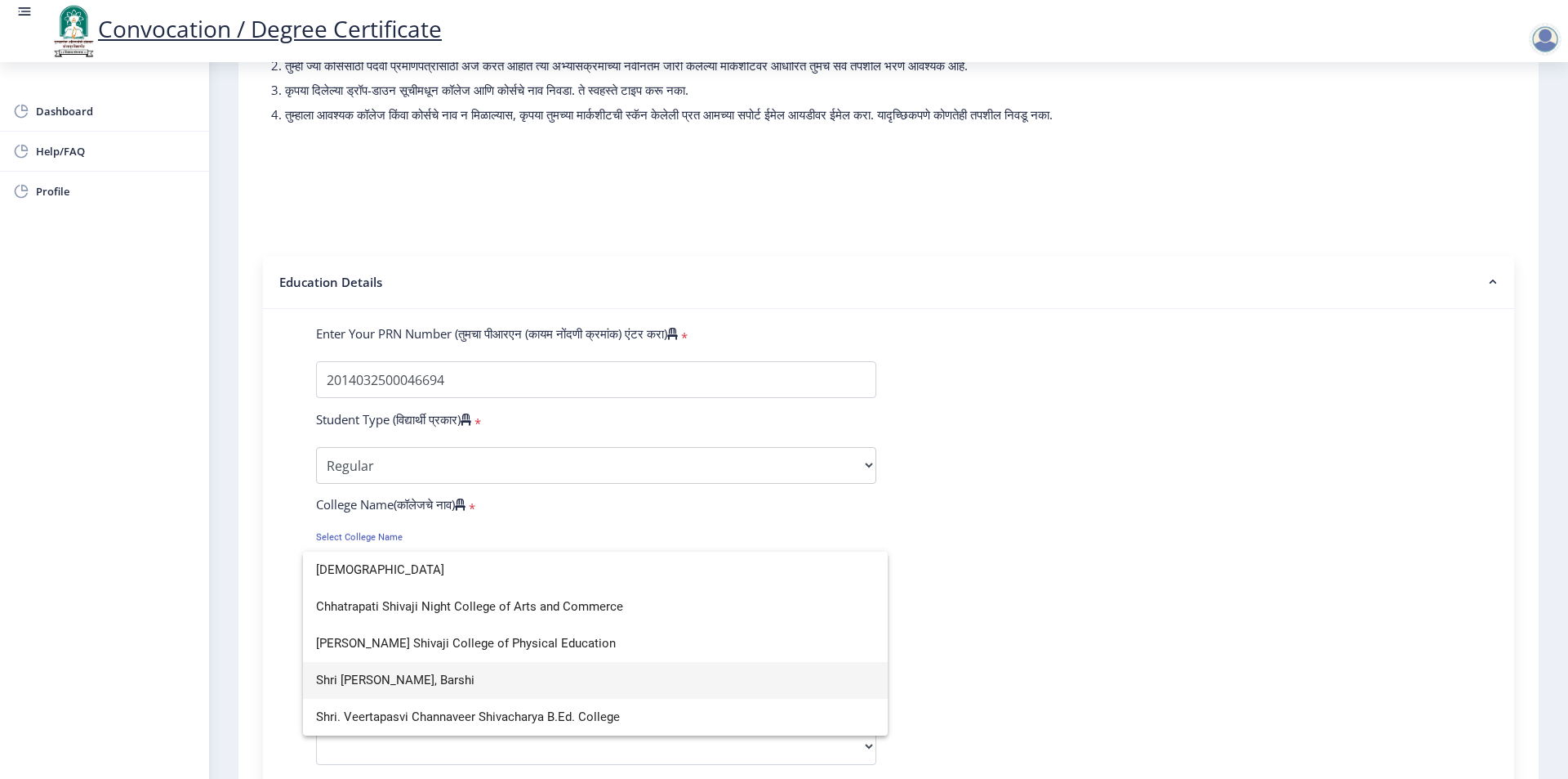
type input "[DEMOGRAPHIC_DATA]"
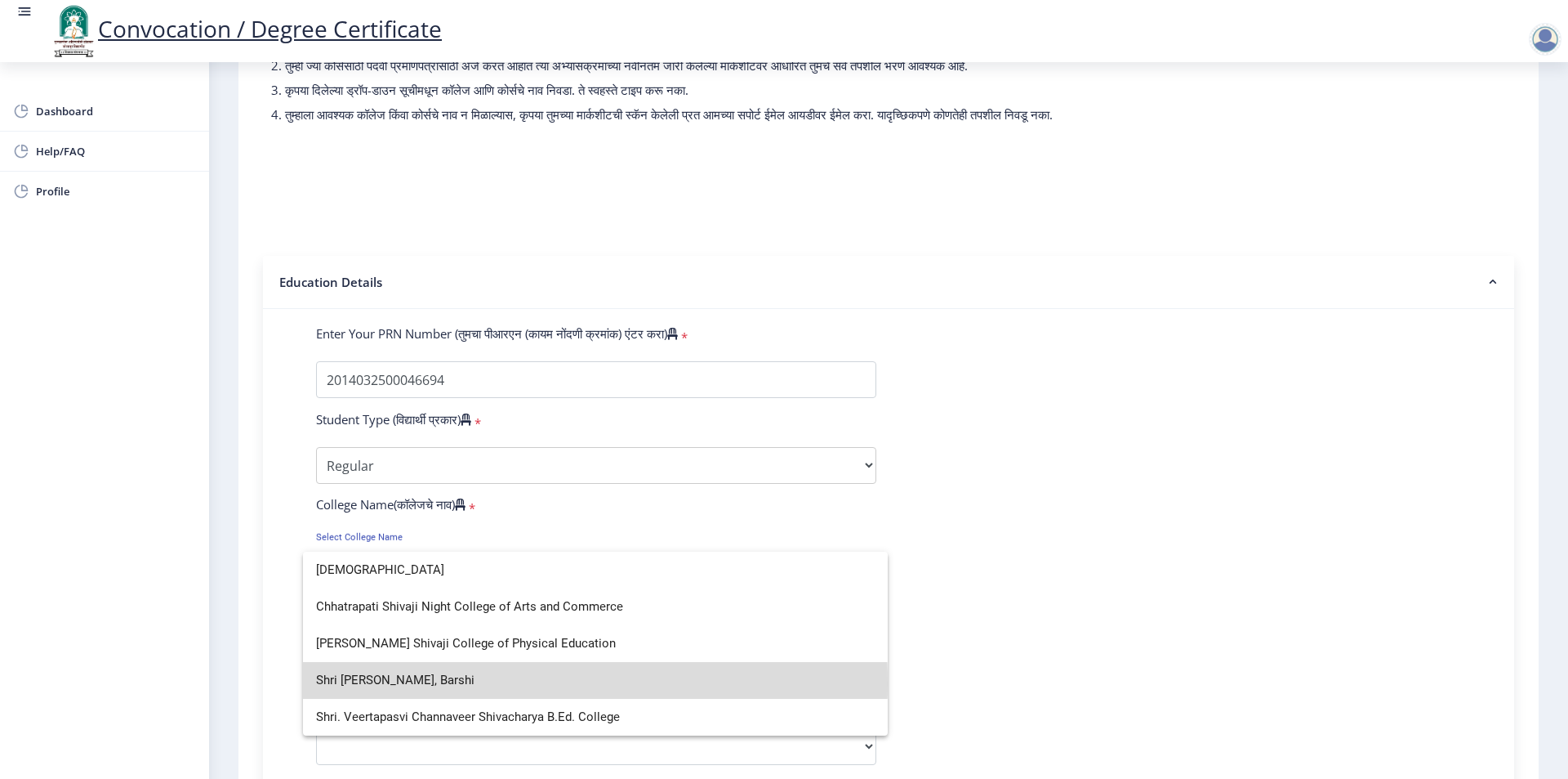
click at [451, 683] on span "Shri [PERSON_NAME], Barshi" at bounding box center [595, 680] width 558 height 36
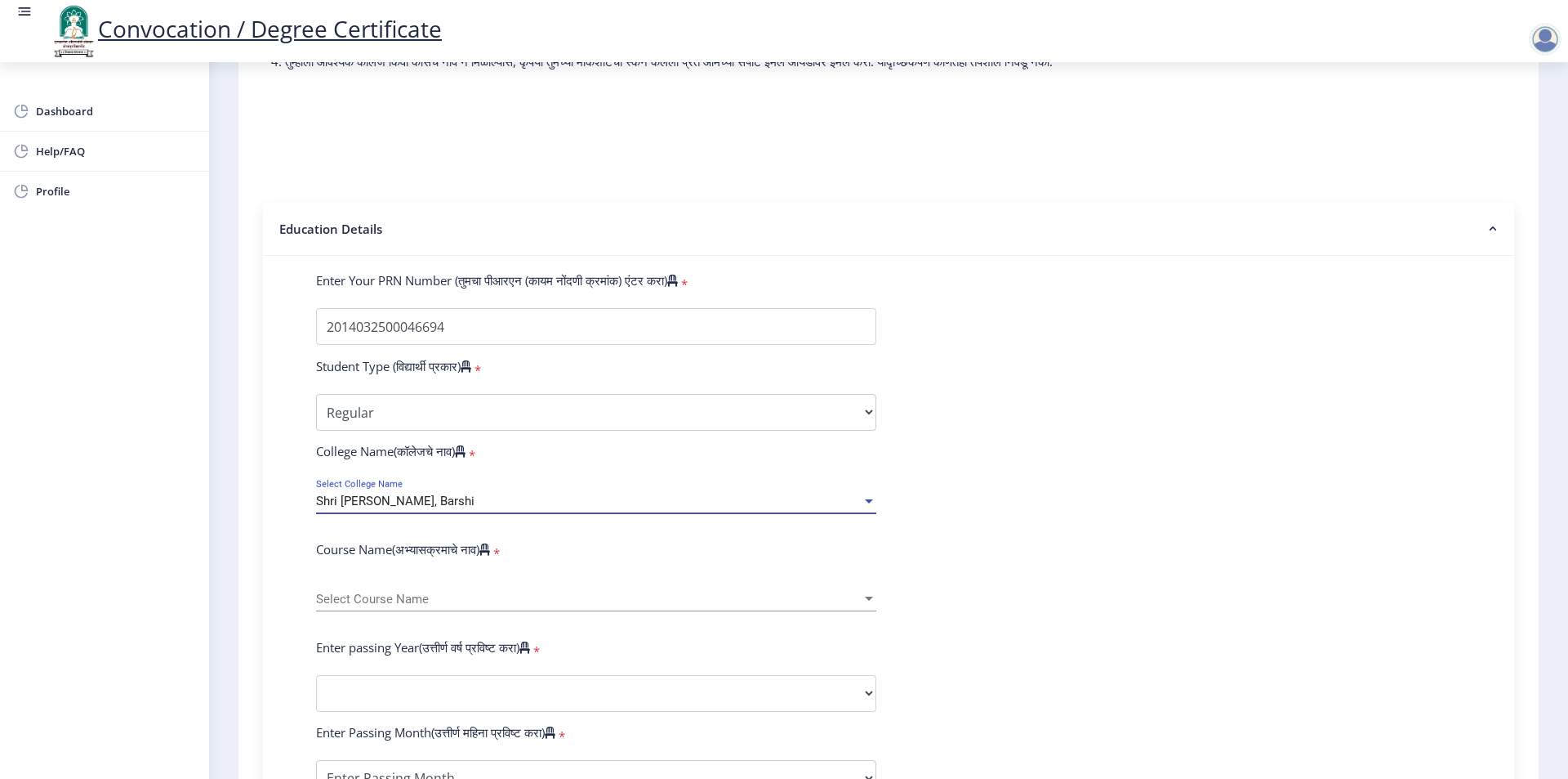
scroll to position [245, 0]
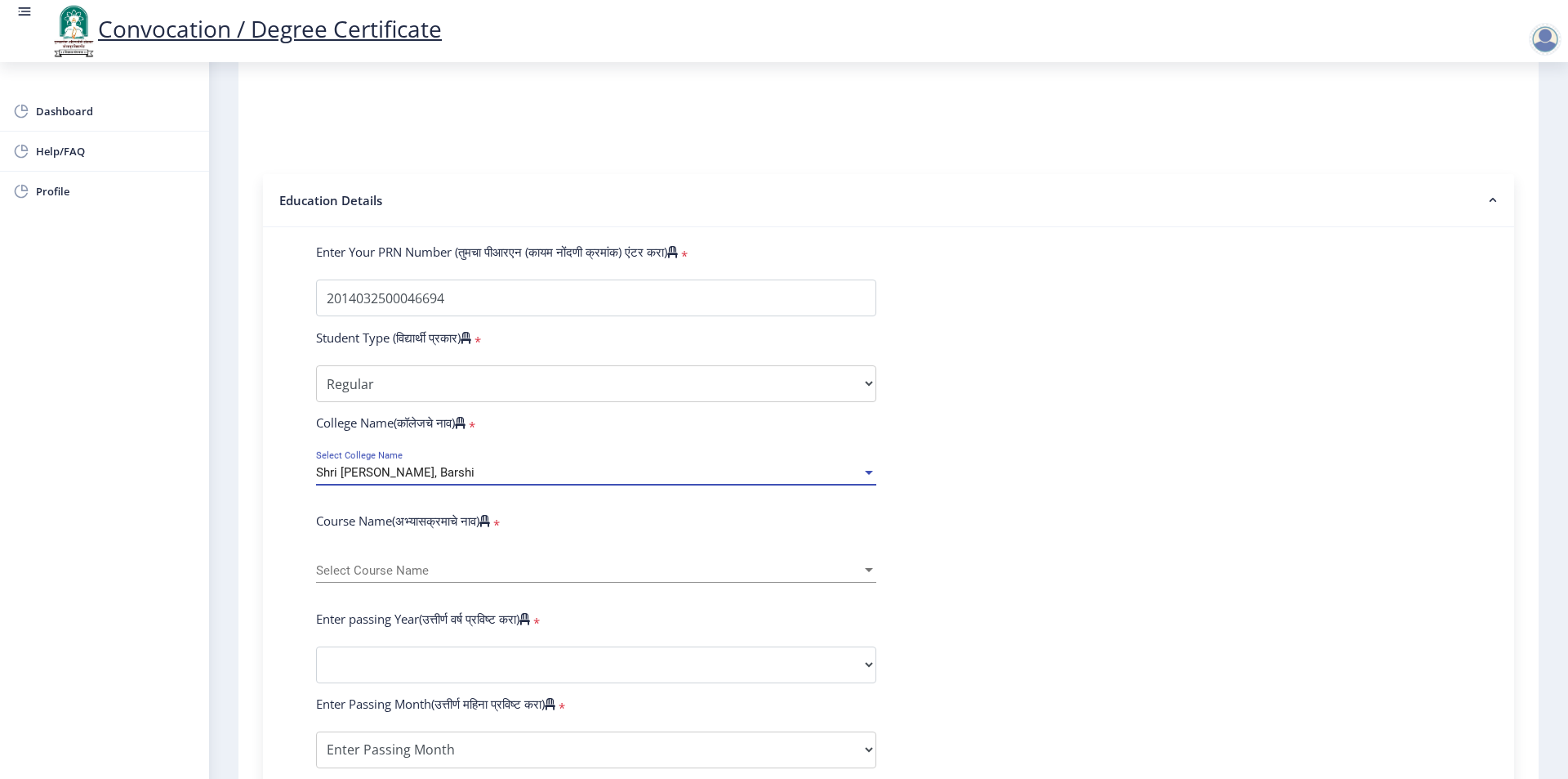
click at [419, 578] on span "Select Course Name" at bounding box center [588, 571] width 546 height 14
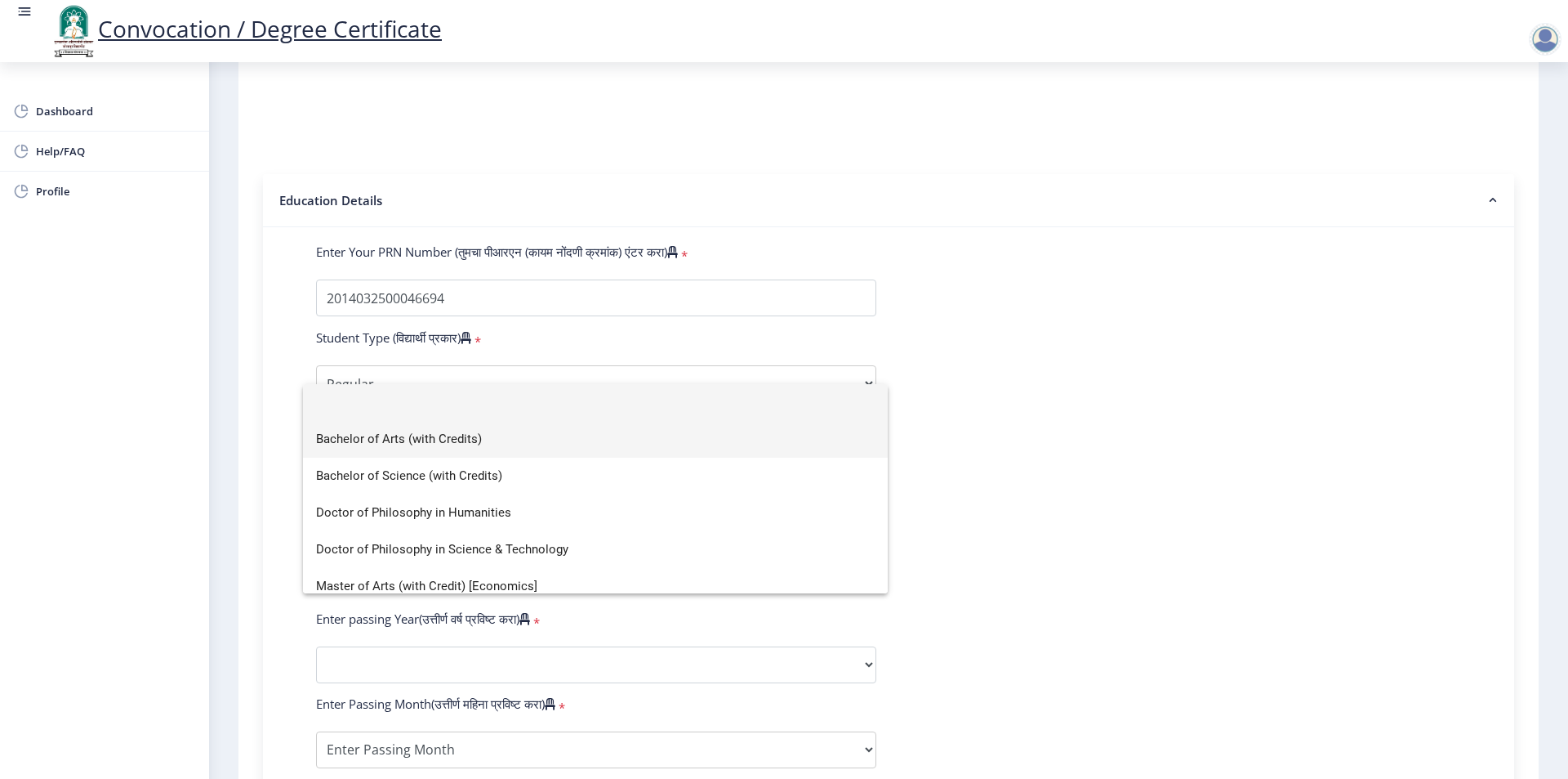
click at [438, 443] on span "Bachelor of Arts (with Credits)" at bounding box center [595, 439] width 558 height 36
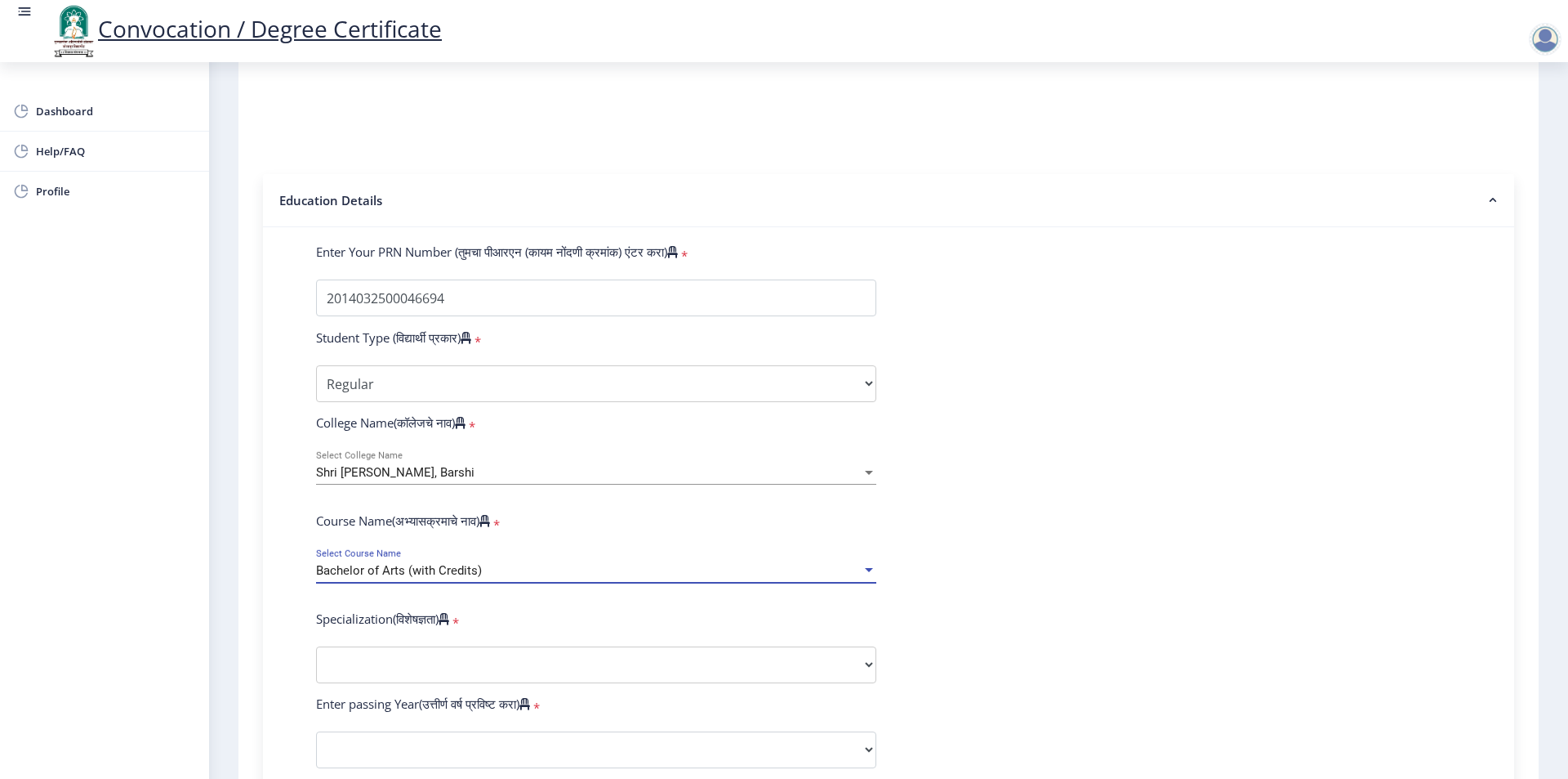
scroll to position [327, 0]
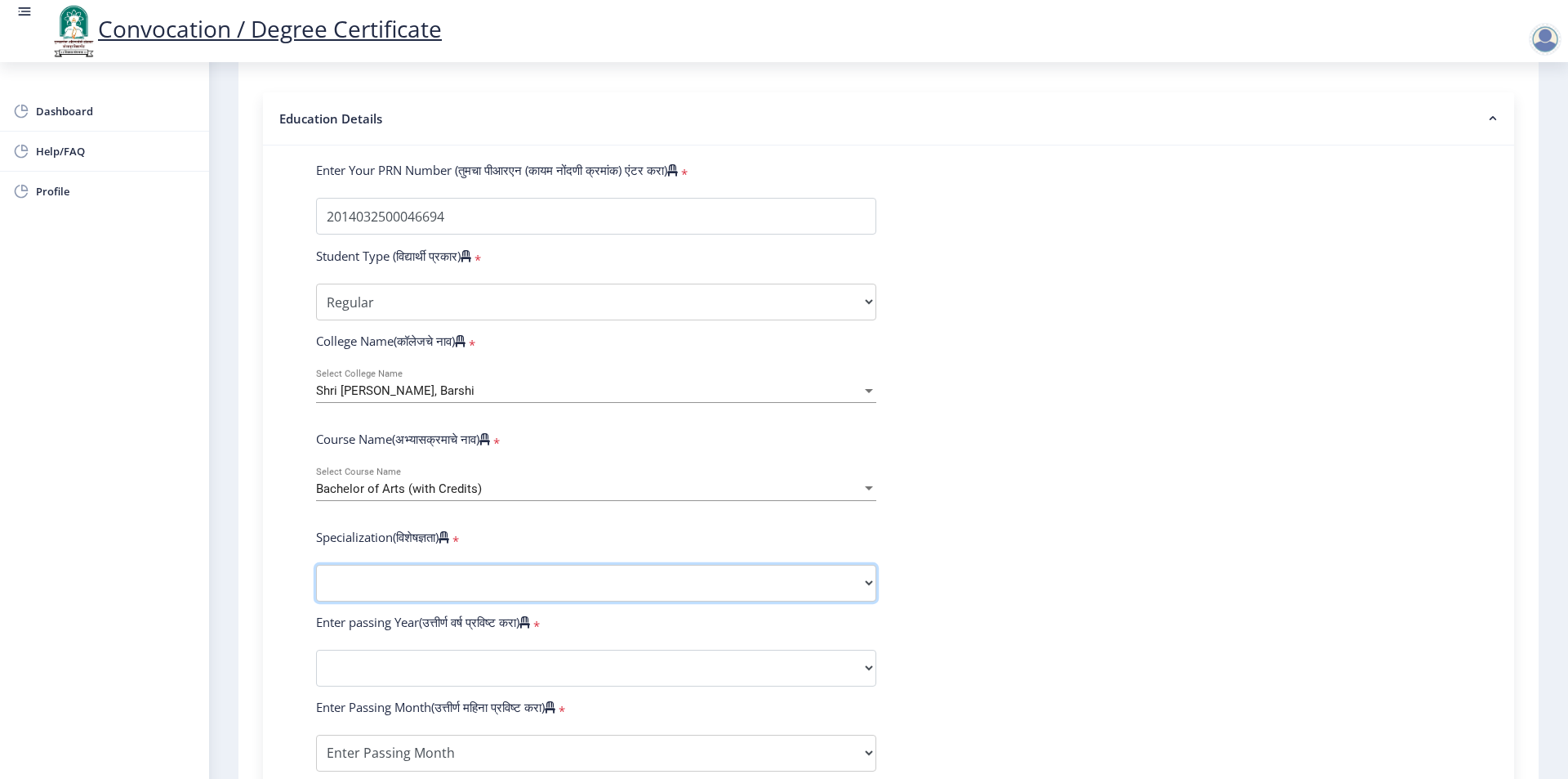
click at [453, 596] on select "Specialization English Geography Hindi Marathi Music Sanskrit Urdu Ancient Indi…" at bounding box center [596, 582] width 560 height 36
select select "Hindi"
click at [316, 580] on select "Specialization English Geography Hindi Marathi Music Sanskrit Urdu Ancient Indi…" at bounding box center [596, 582] width 560 height 36
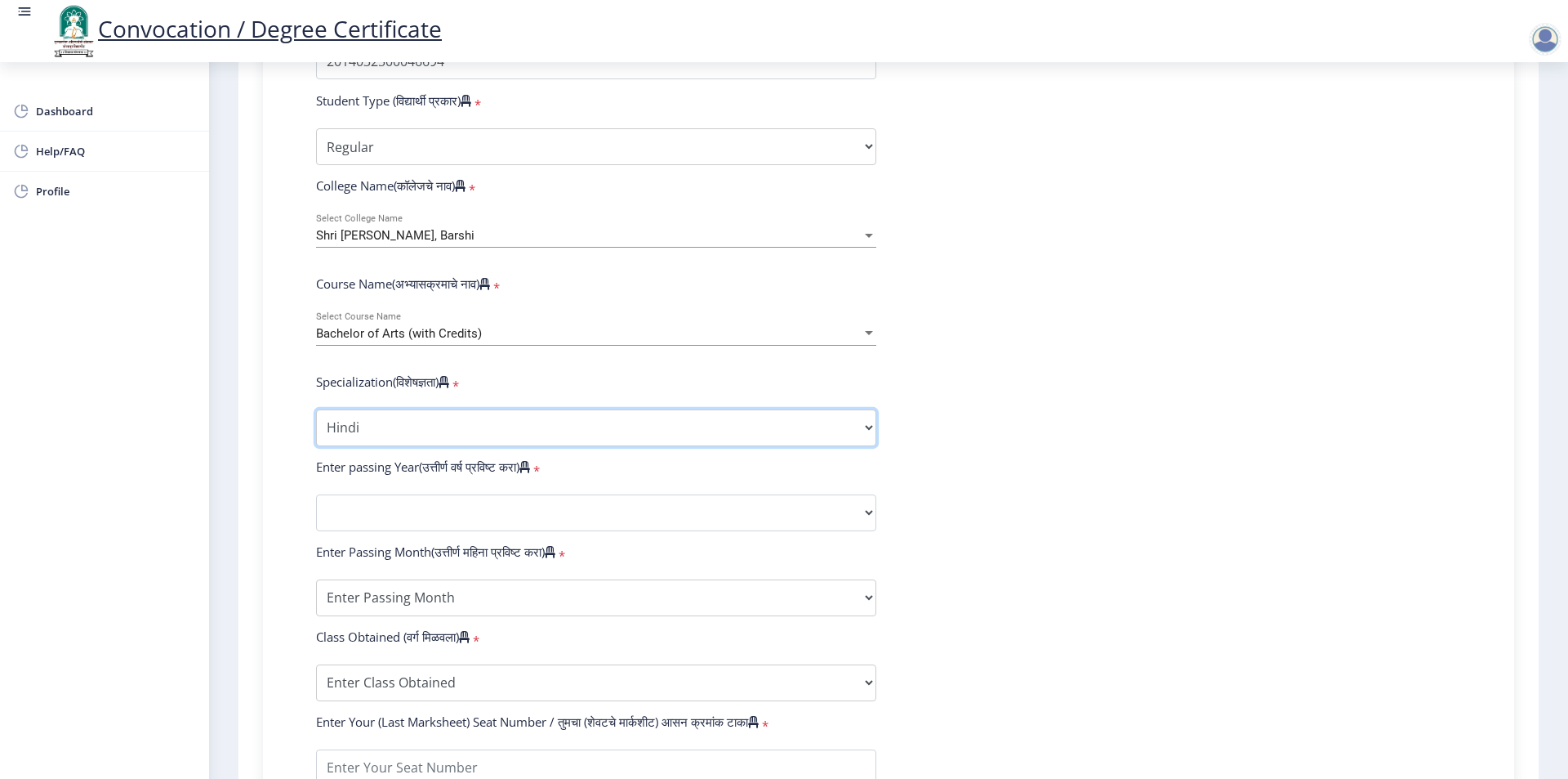
scroll to position [491, 0]
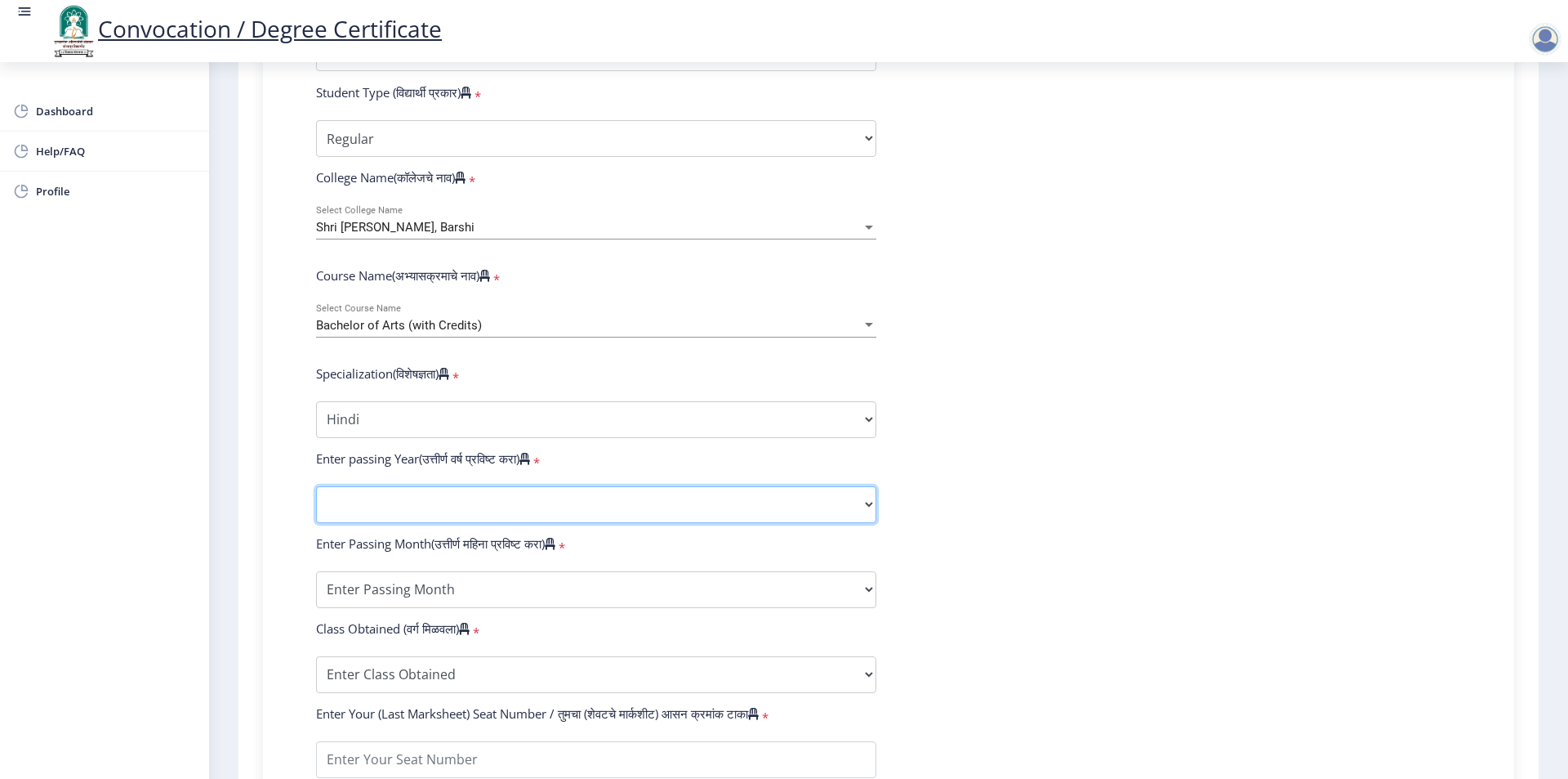
click at [455, 513] on select "2025 2024 2023 2022 2021 2020 2019 2018 2017 2016 2015 2014 2013 2012 2011 2010…" at bounding box center [596, 504] width 560 height 36
select select "2017"
click at [316, 501] on select "2025 2024 2023 2022 2021 2020 2019 2018 2017 2016 2015 2014 2013 2012 2011 2010…" at bounding box center [596, 504] width 560 height 36
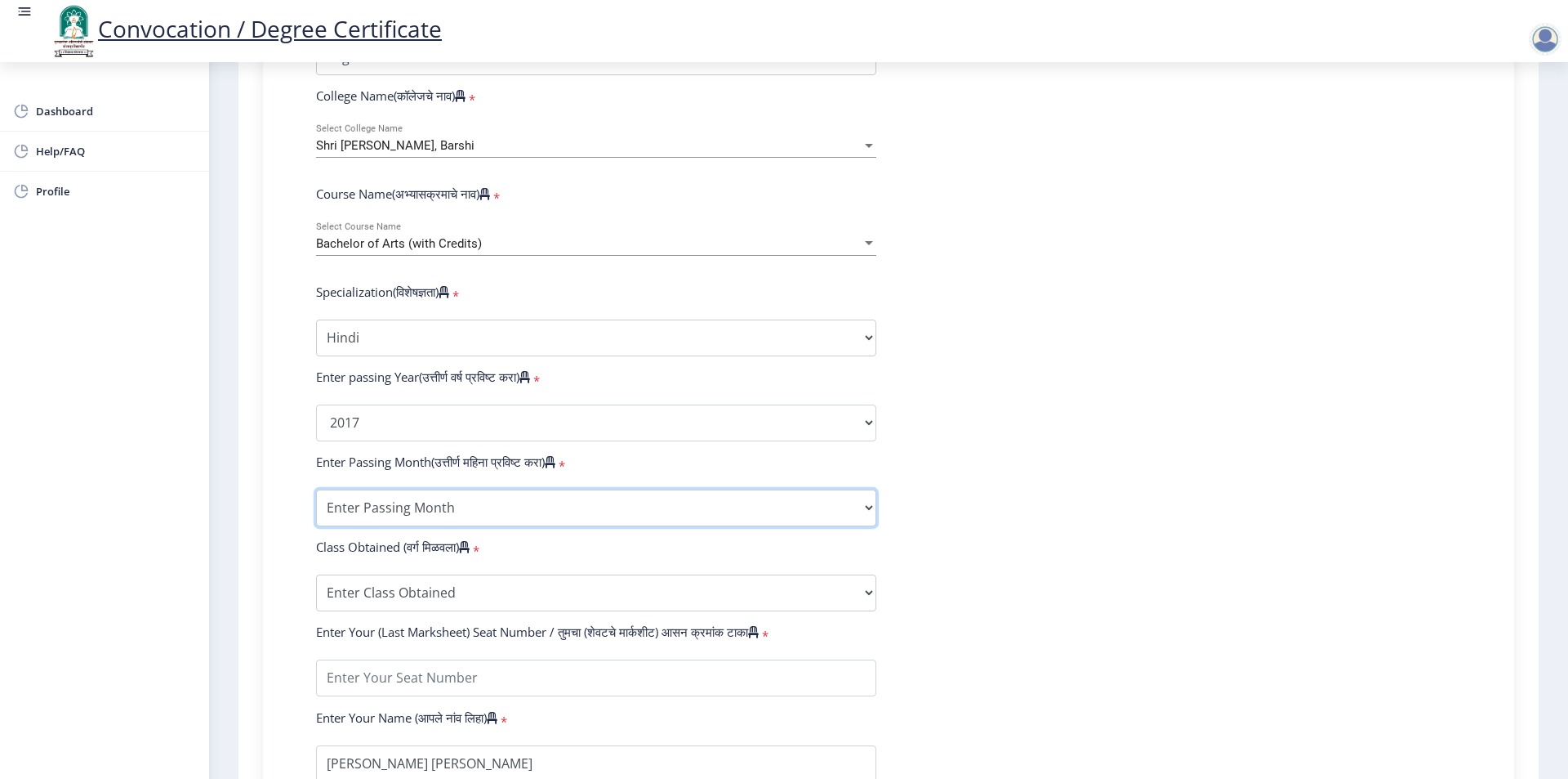
click at [515, 526] on select "Enter Passing Month March April May October November December" at bounding box center [596, 508] width 560 height 36
select select "March"
click at [316, 505] on select "Enter Passing Month March April May October November December" at bounding box center [596, 508] width 560 height 36
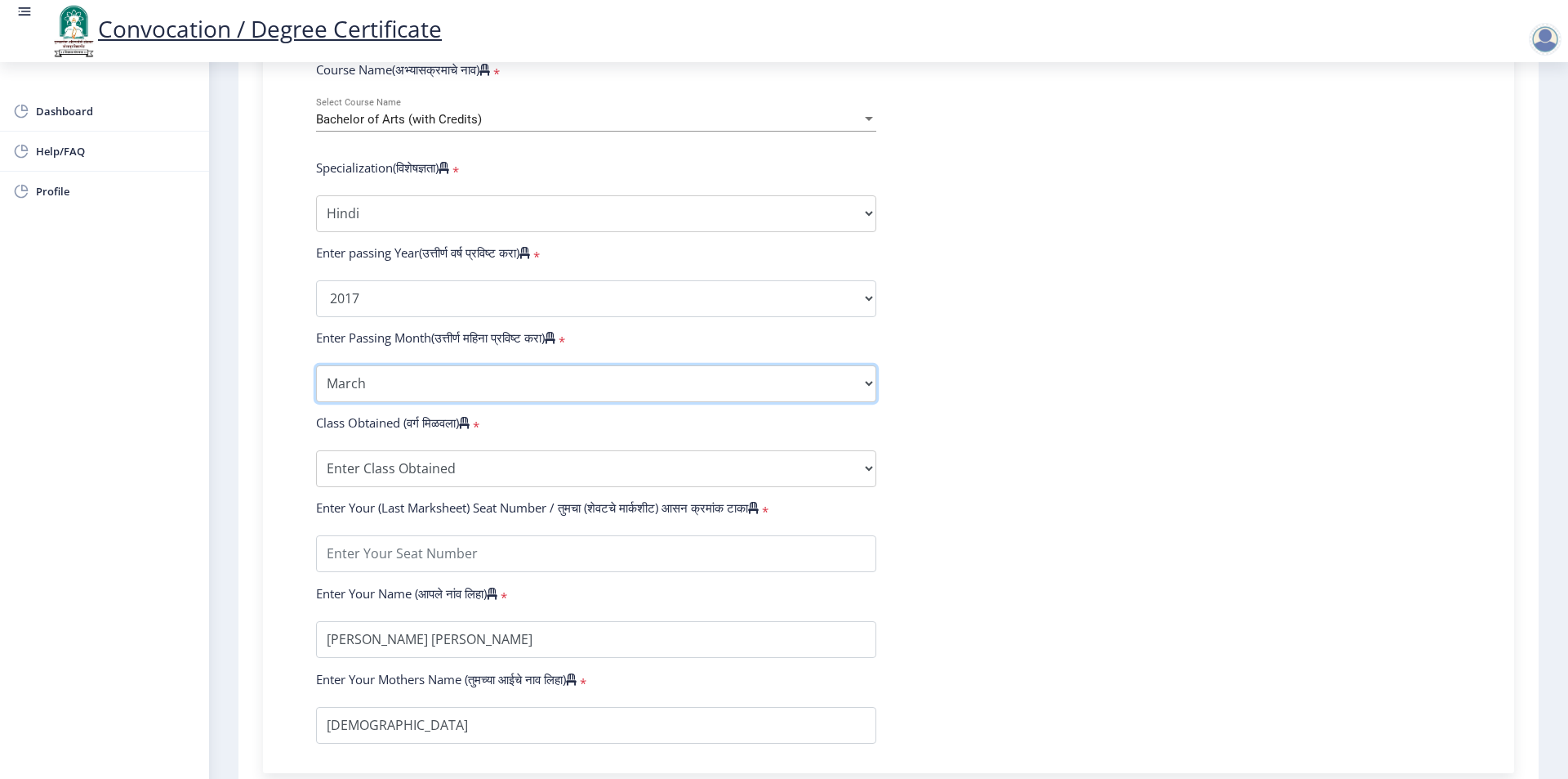
scroll to position [735, 0]
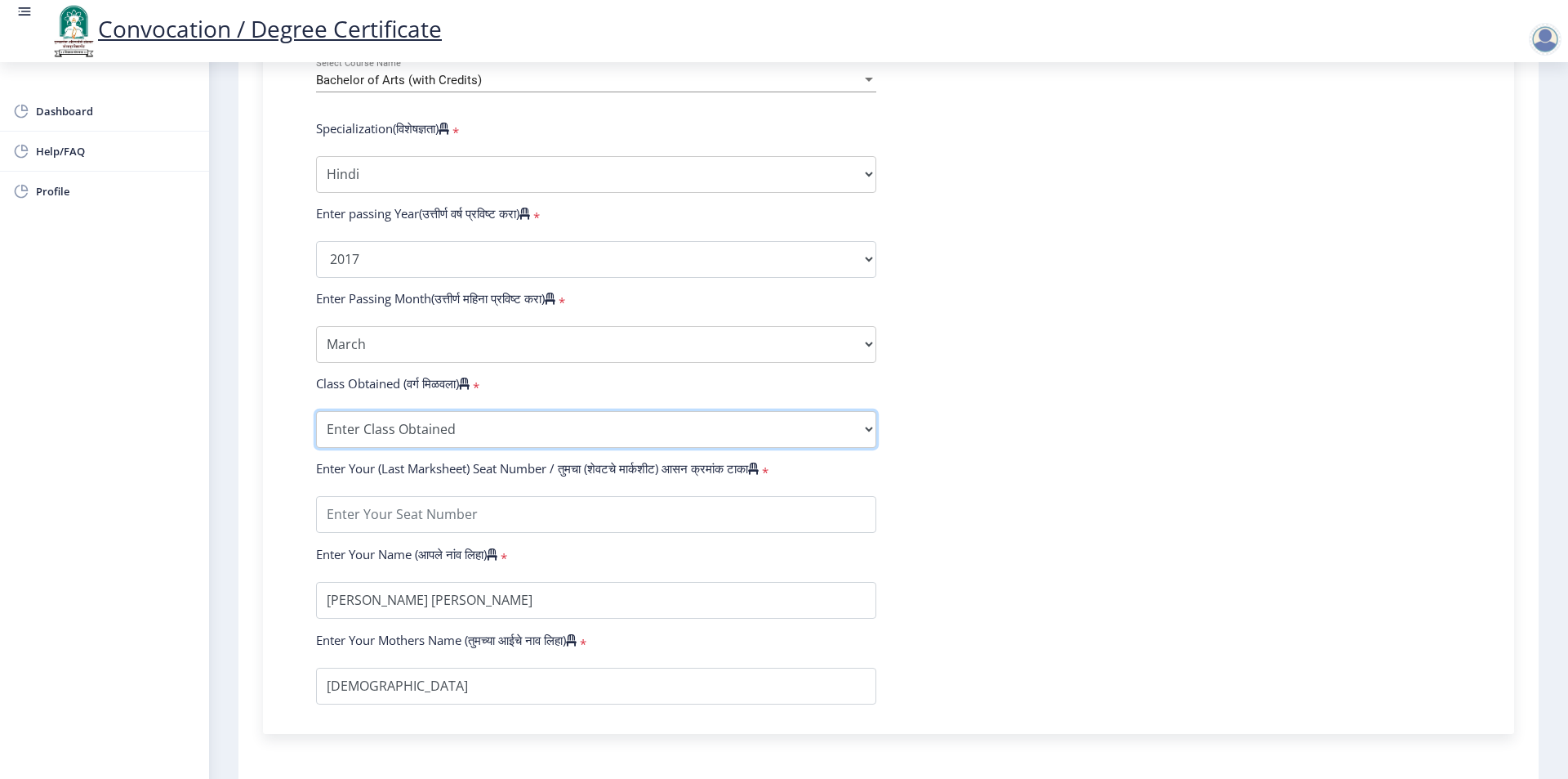
click at [450, 448] on select "Enter Class Obtained FIRST CLASS WITH DISTINCTION FIRST CLASS HIGHER SECOND CLA…" at bounding box center [596, 430] width 560 height 36
select select "Grade O"
click at [316, 427] on select "Enter Class Obtained FIRST CLASS WITH DISTINCTION FIRST CLASS HIGHER SECOND CLA…" at bounding box center [596, 430] width 560 height 36
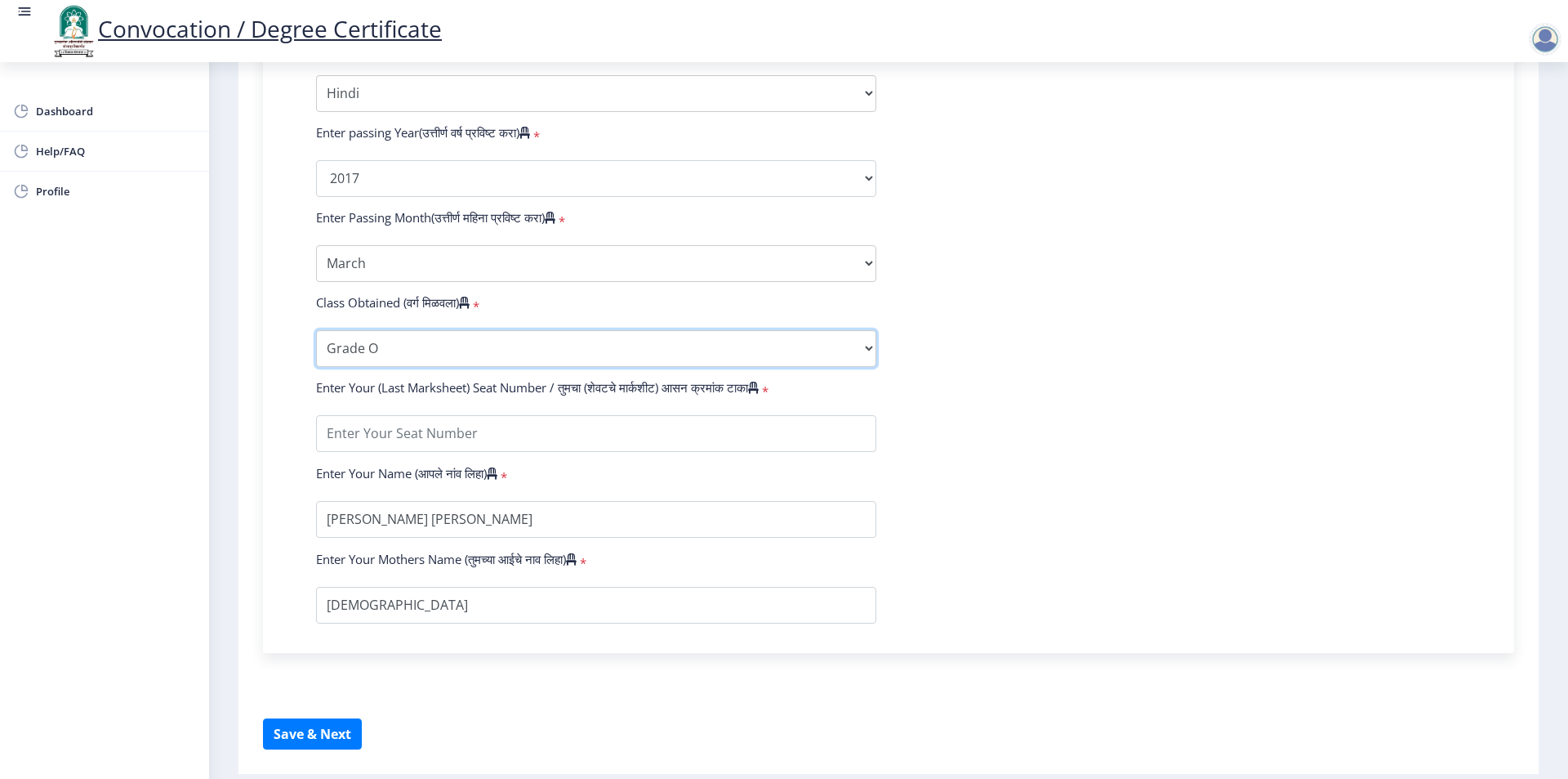
scroll to position [817, 0]
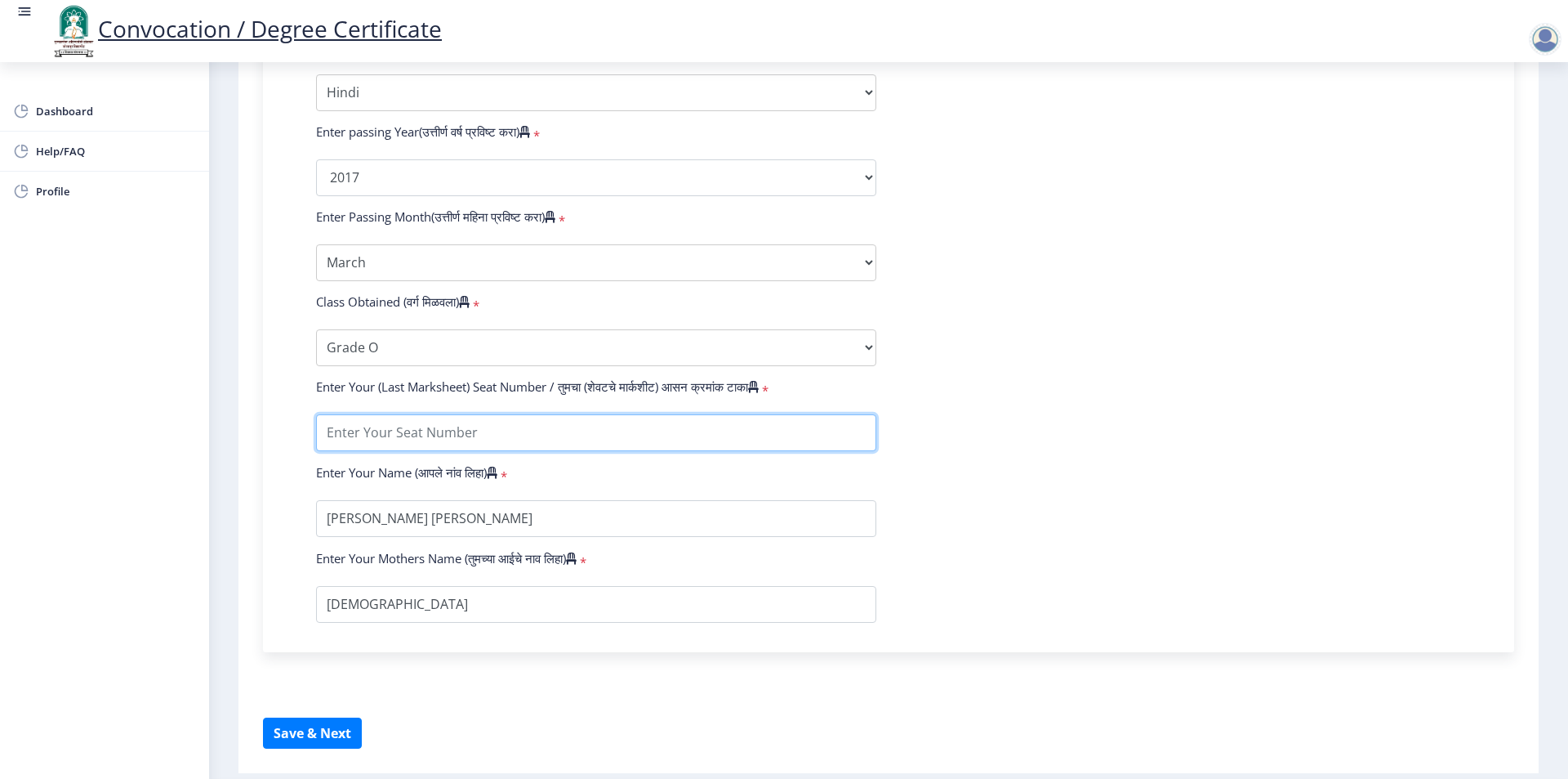
click at [437, 451] on input "textarea" at bounding box center [596, 432] width 560 height 36
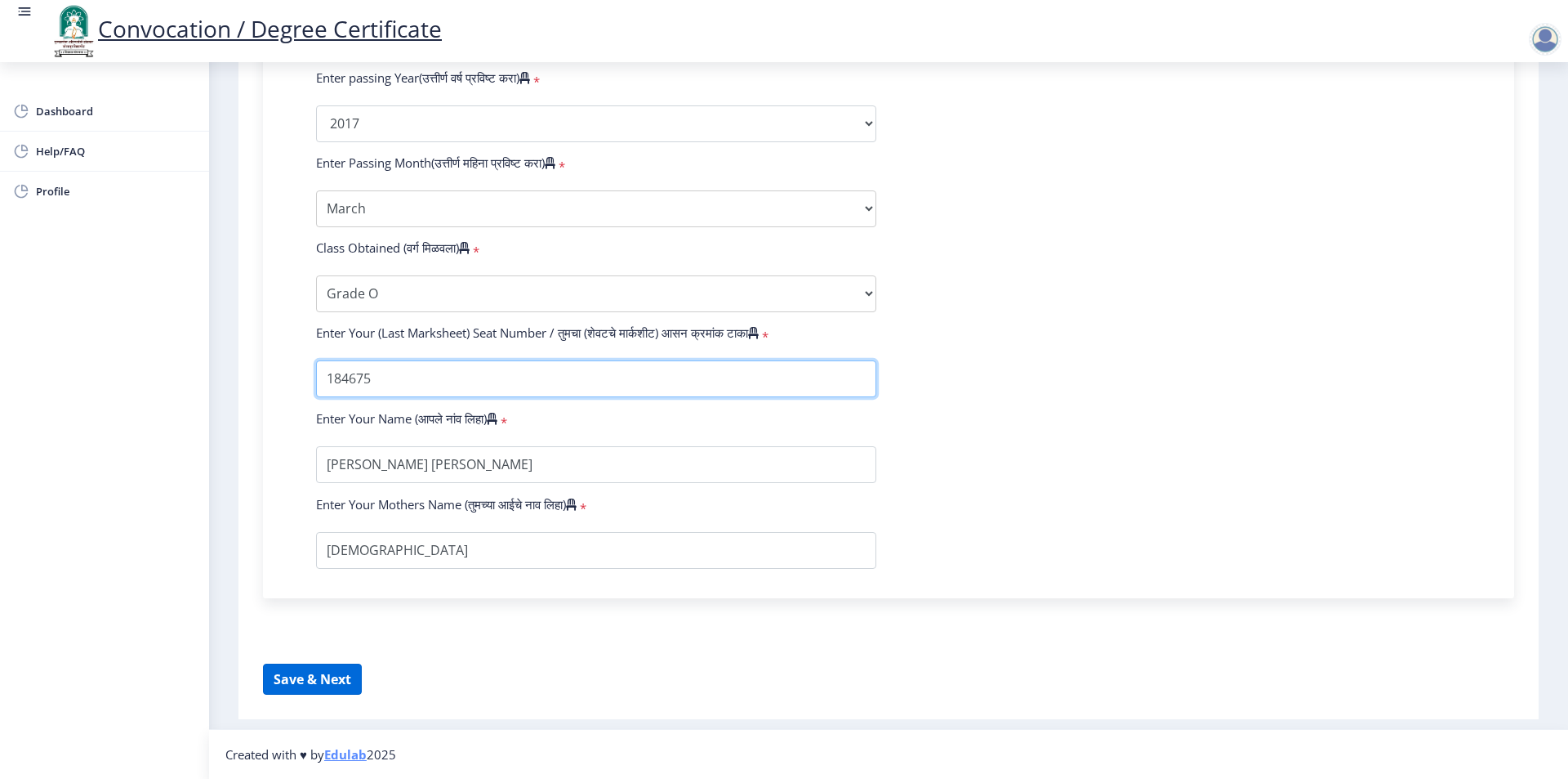
type input "184675"
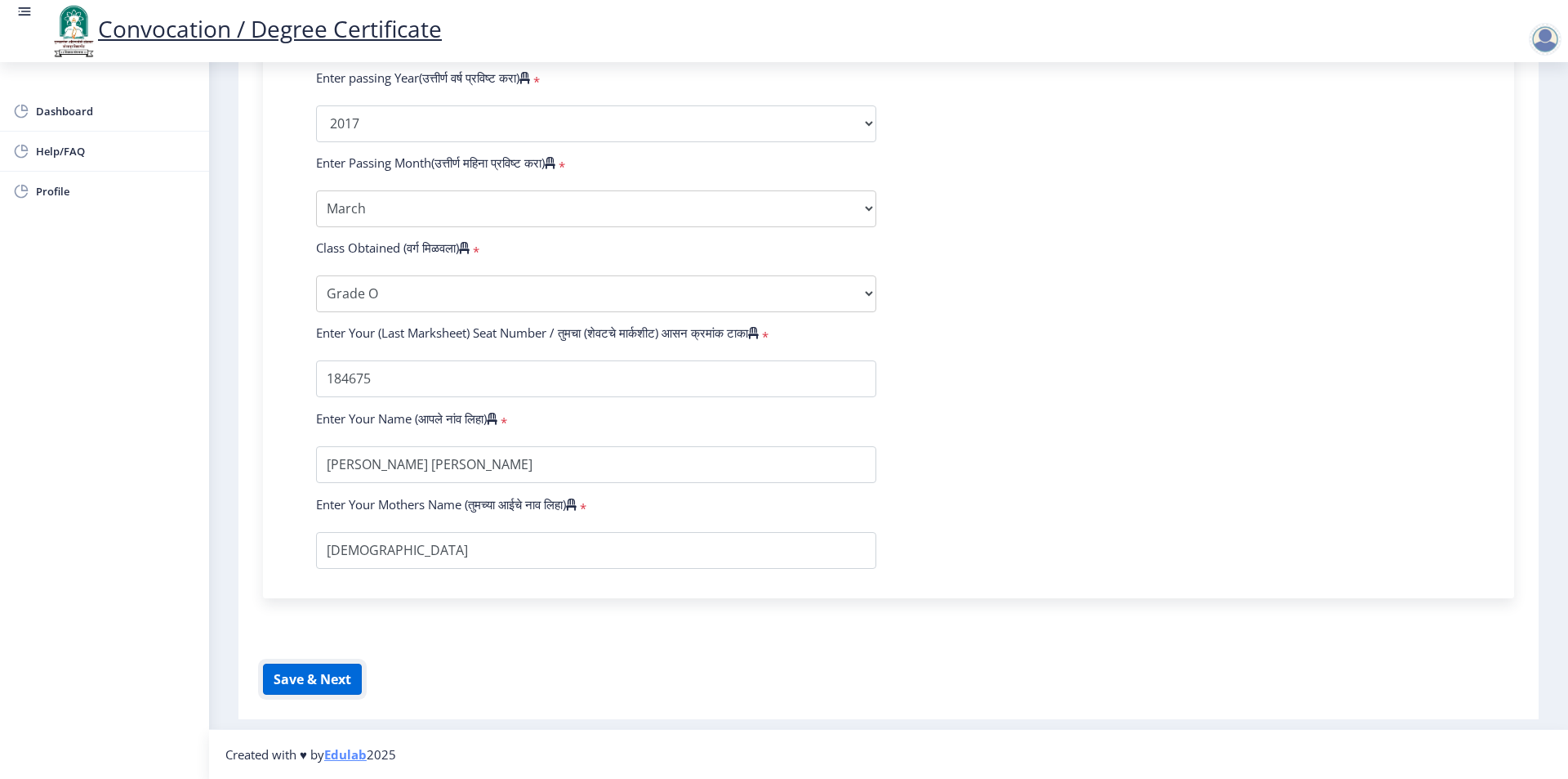
click at [337, 676] on button "Save & Next" at bounding box center [312, 679] width 99 height 31
select select
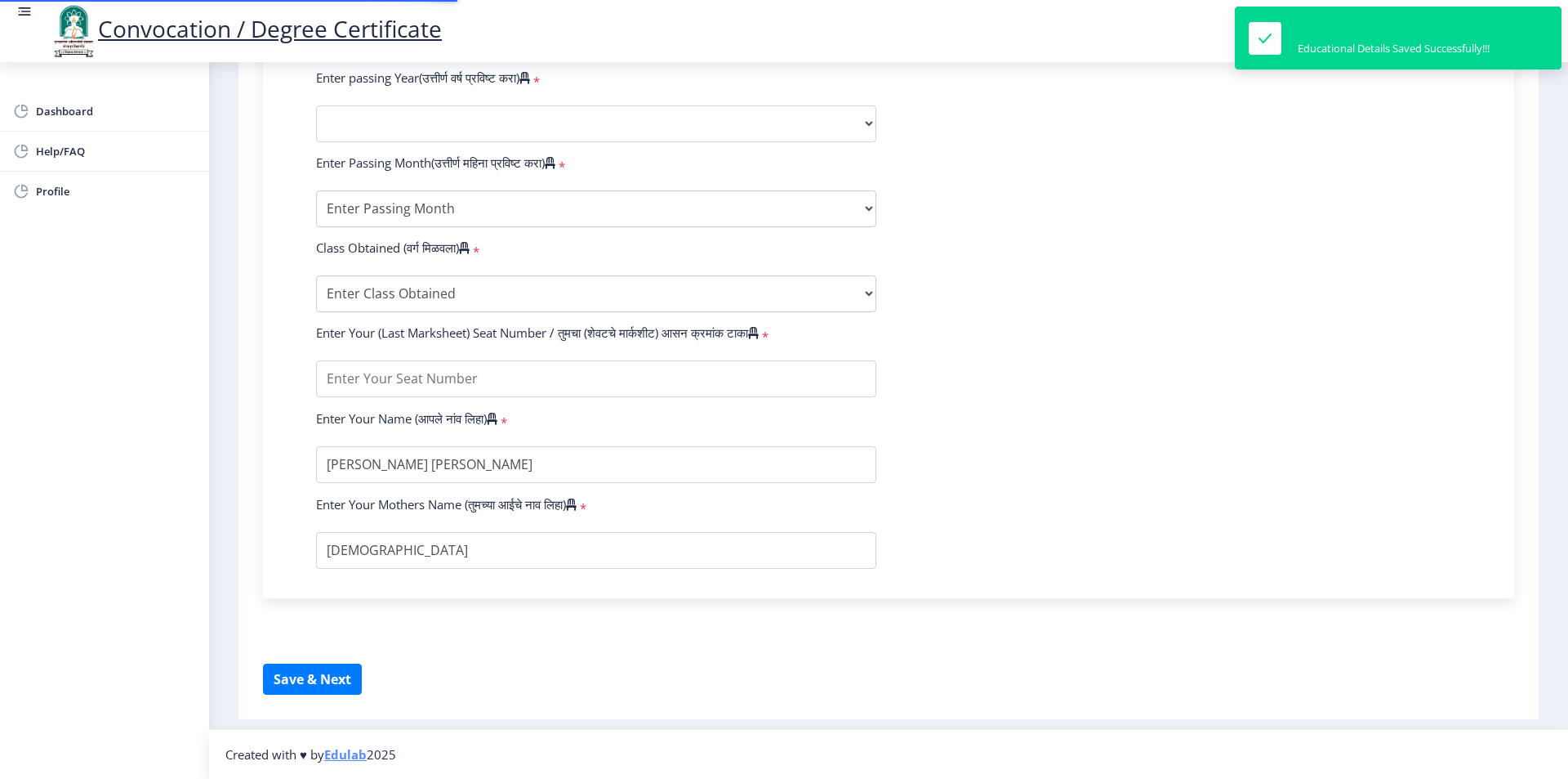
type input "2014032500046694"
select select "Regular"
select select "2017"
select select "March"
select select "Grade O"
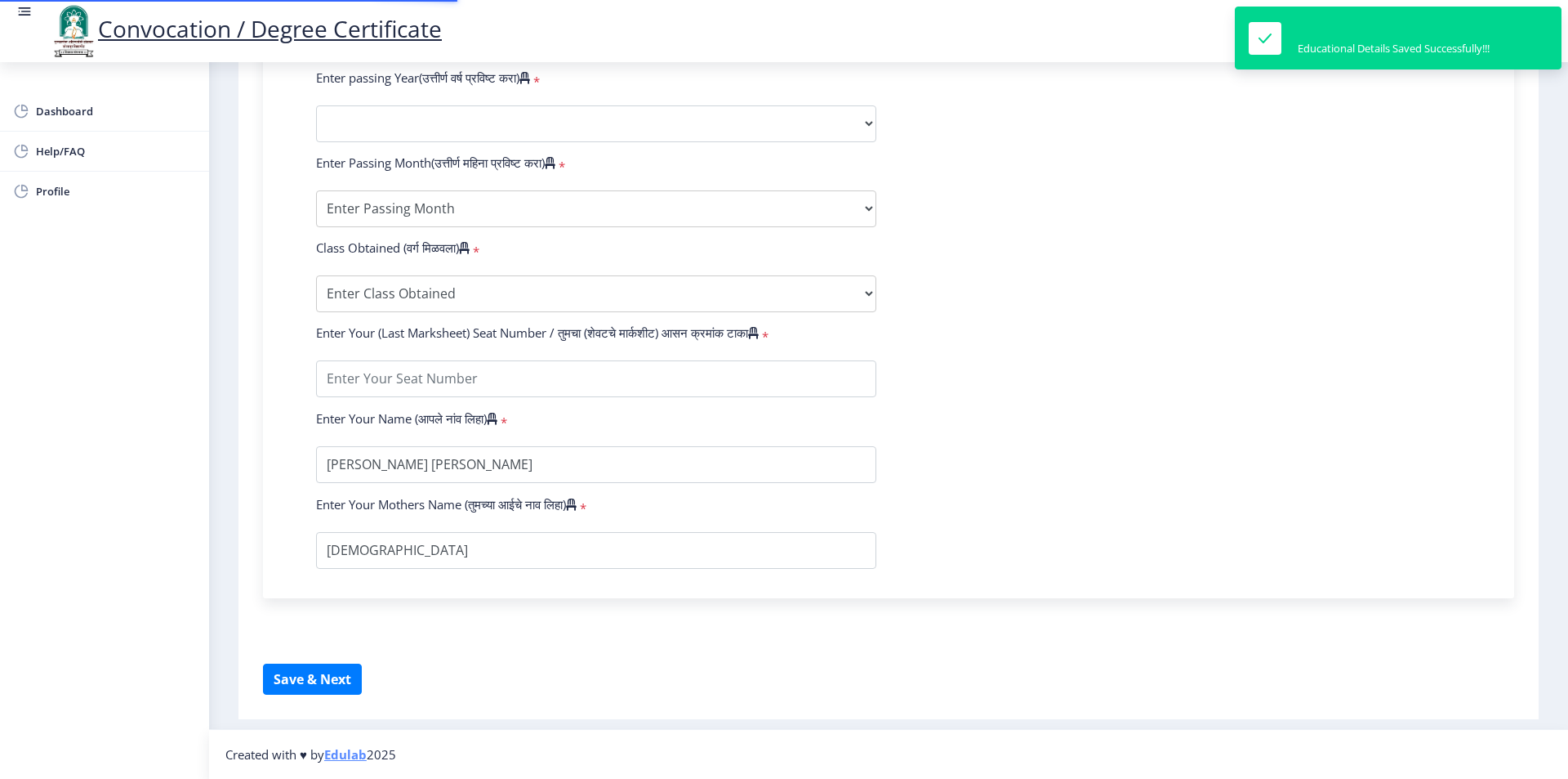
type input "184675"
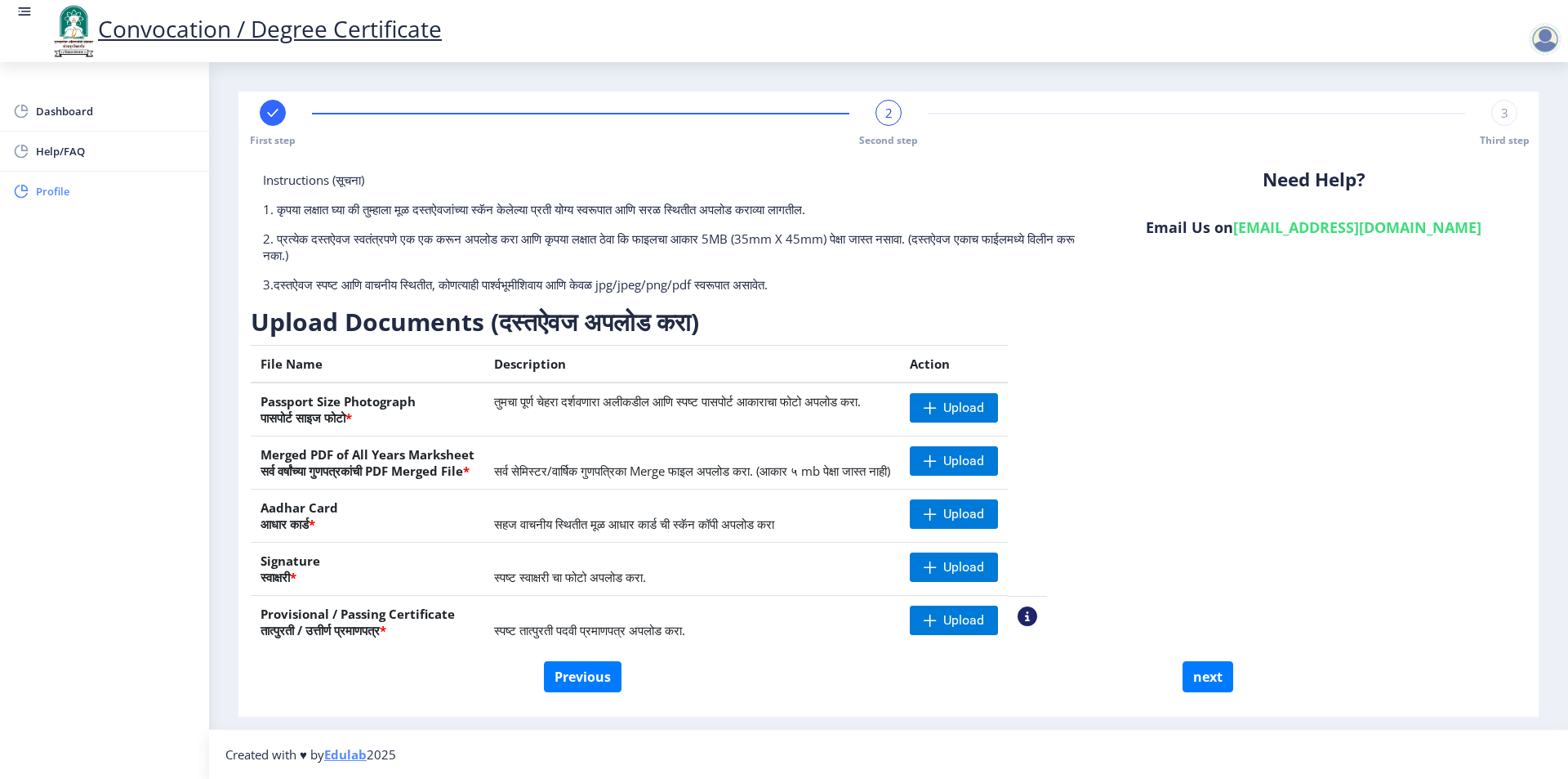
click at [57, 196] on span "Profile" at bounding box center [116, 191] width 160 height 20
select select "[DEMOGRAPHIC_DATA]"
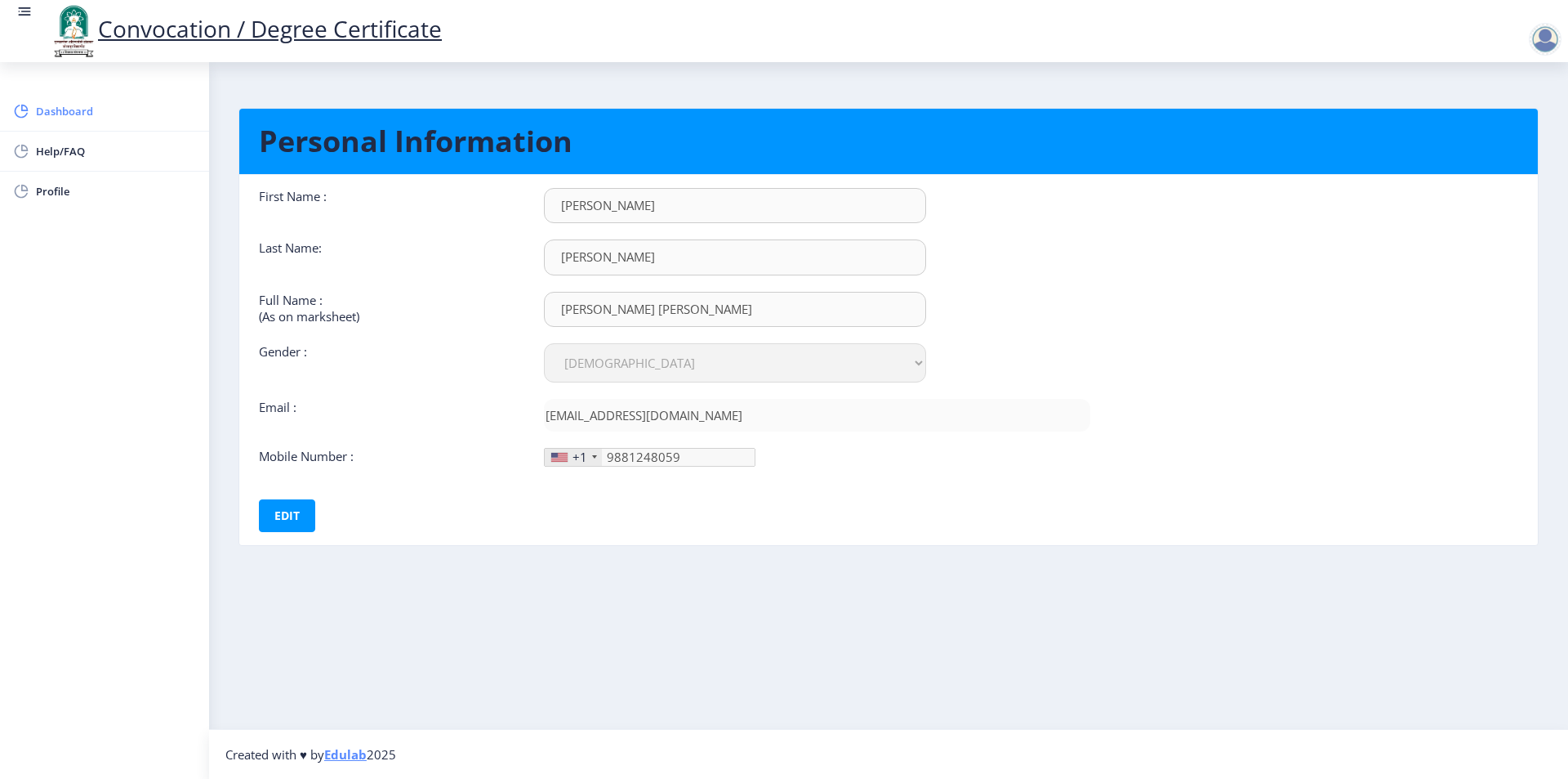
click at [75, 113] on span "Dashboard" at bounding box center [116, 111] width 160 height 20
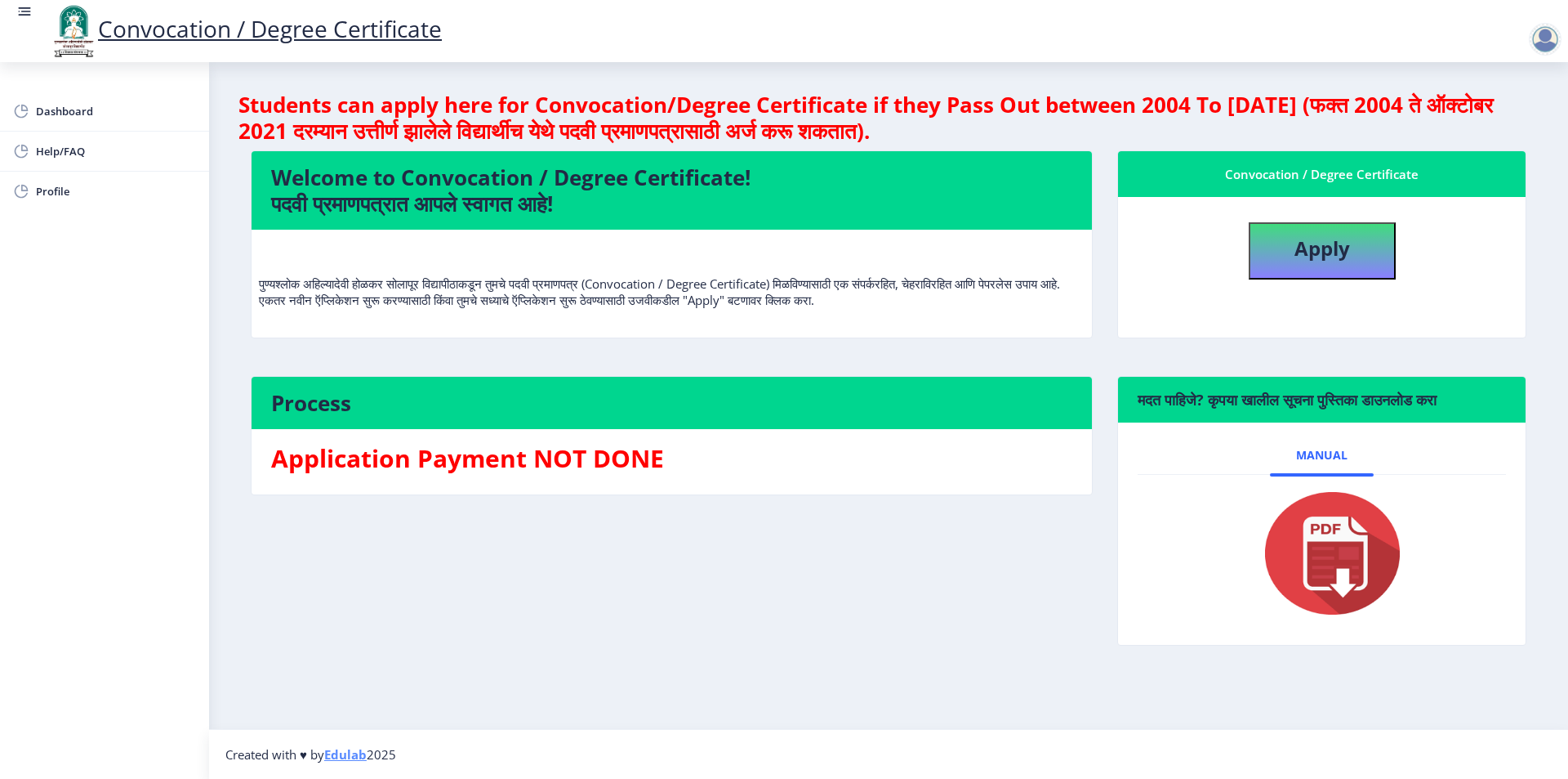
click at [1547, 47] on div at bounding box center [1545, 39] width 33 height 33
click at [1507, 131] on span "Log out" at bounding box center [1503, 127] width 105 height 20
